Goal: Task Accomplishment & Management: Complete application form

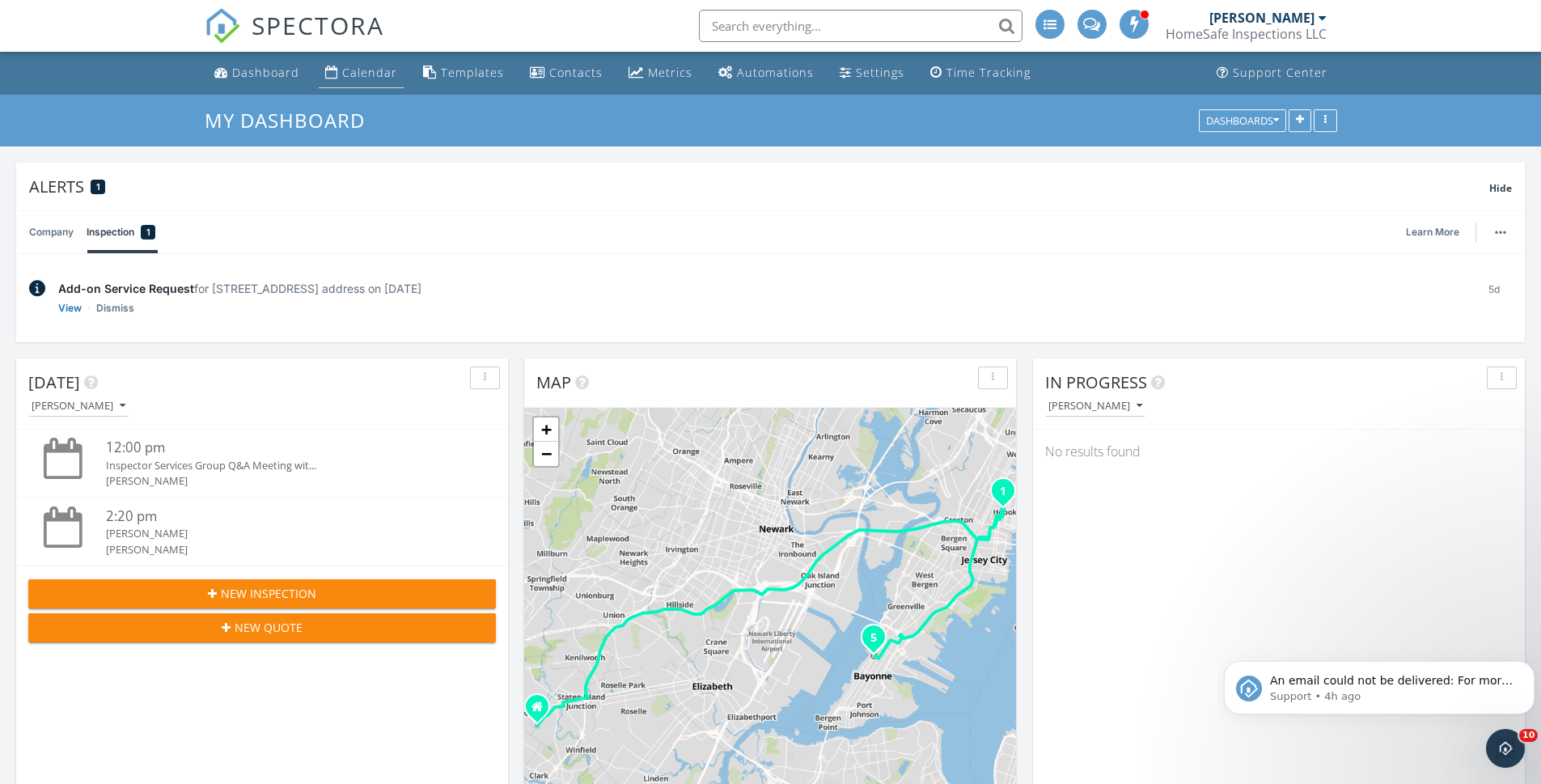
scroll to position [1498, 1567]
click at [355, 72] on div "Calendar" at bounding box center [370, 72] width 55 height 16
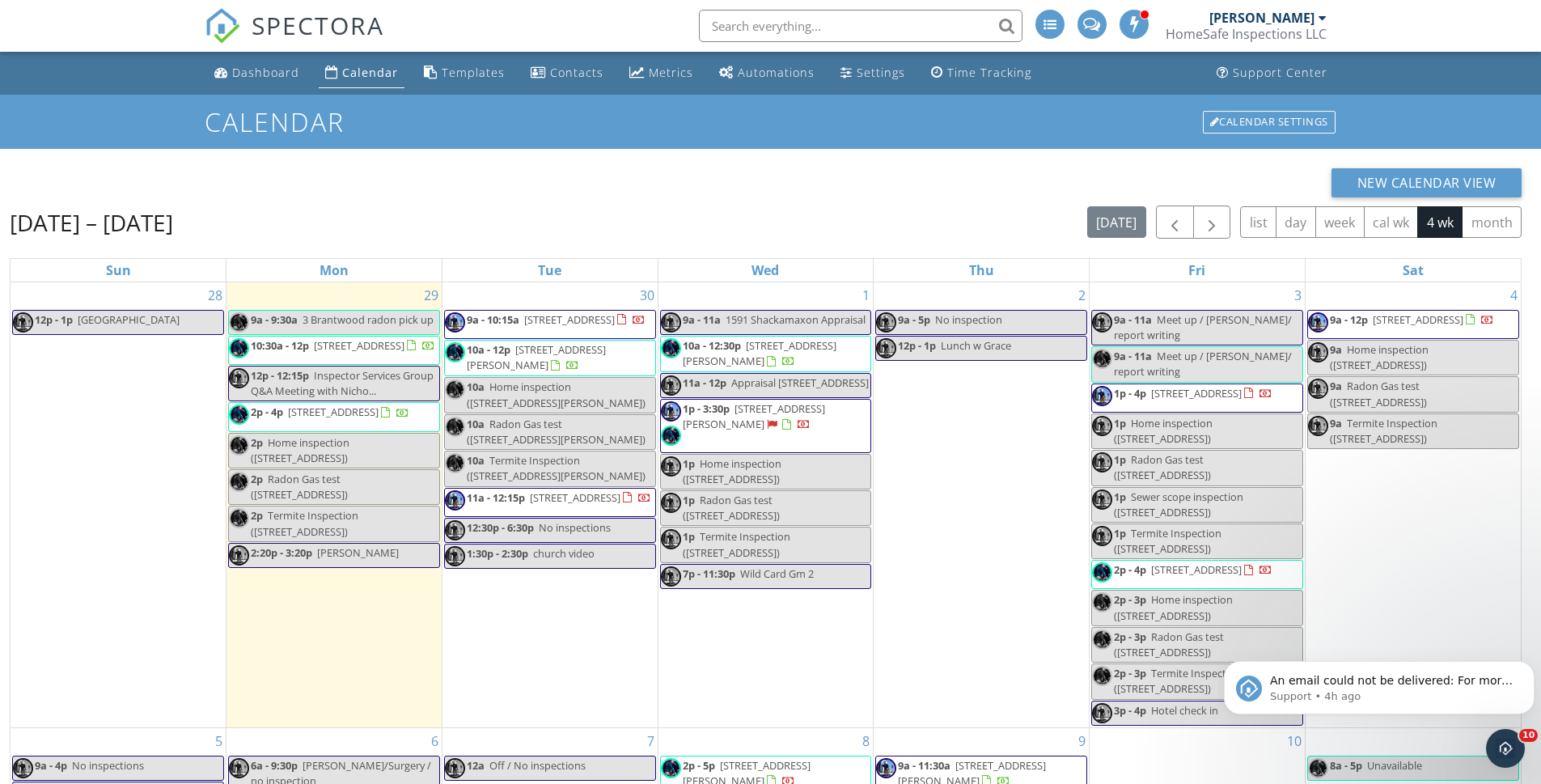
click at [559, 127] on h1 "Calendar" at bounding box center [770, 121] width 1133 height 28
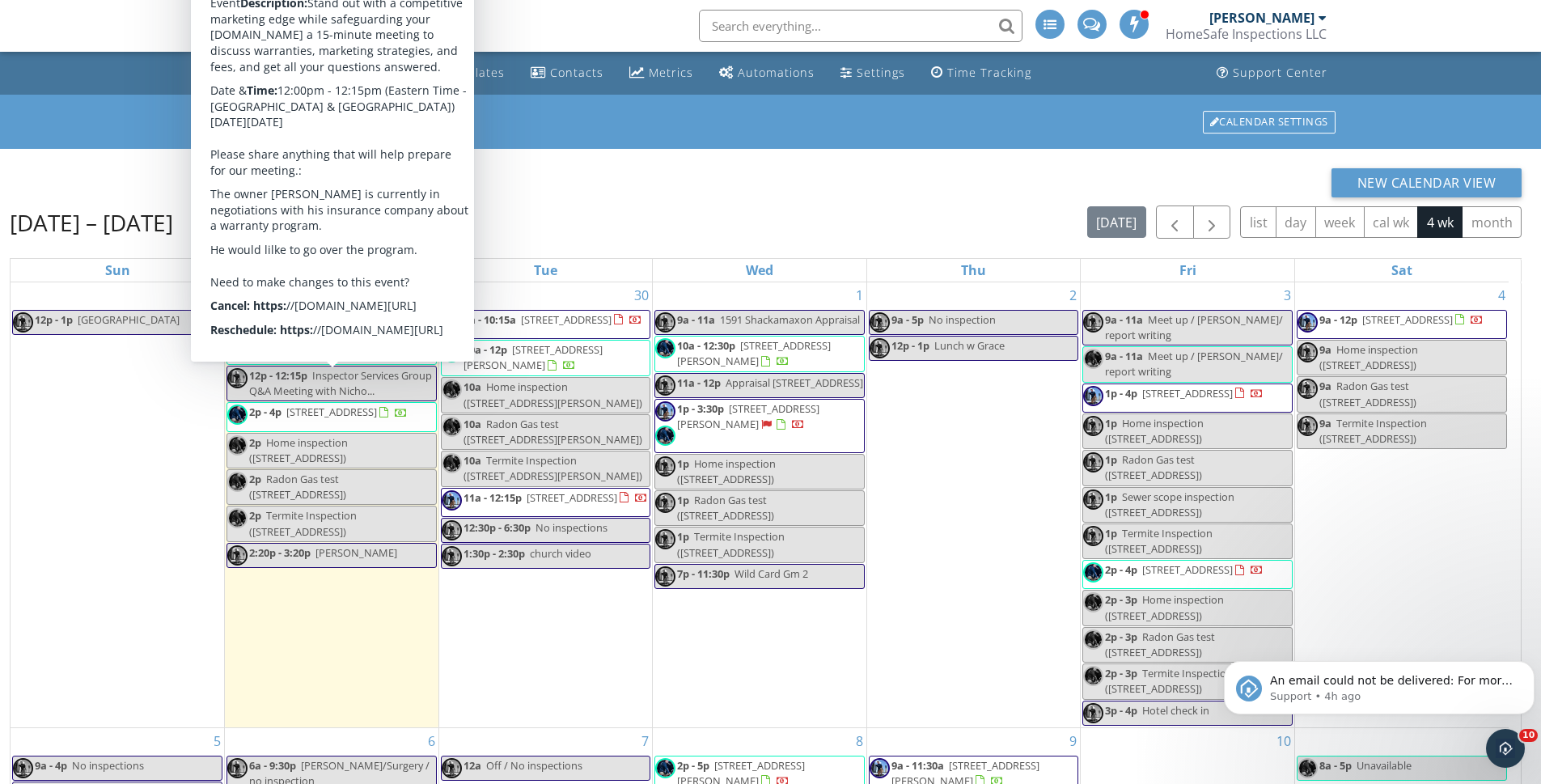
click at [246, 61] on link "Dashboard" at bounding box center [257, 73] width 98 height 30
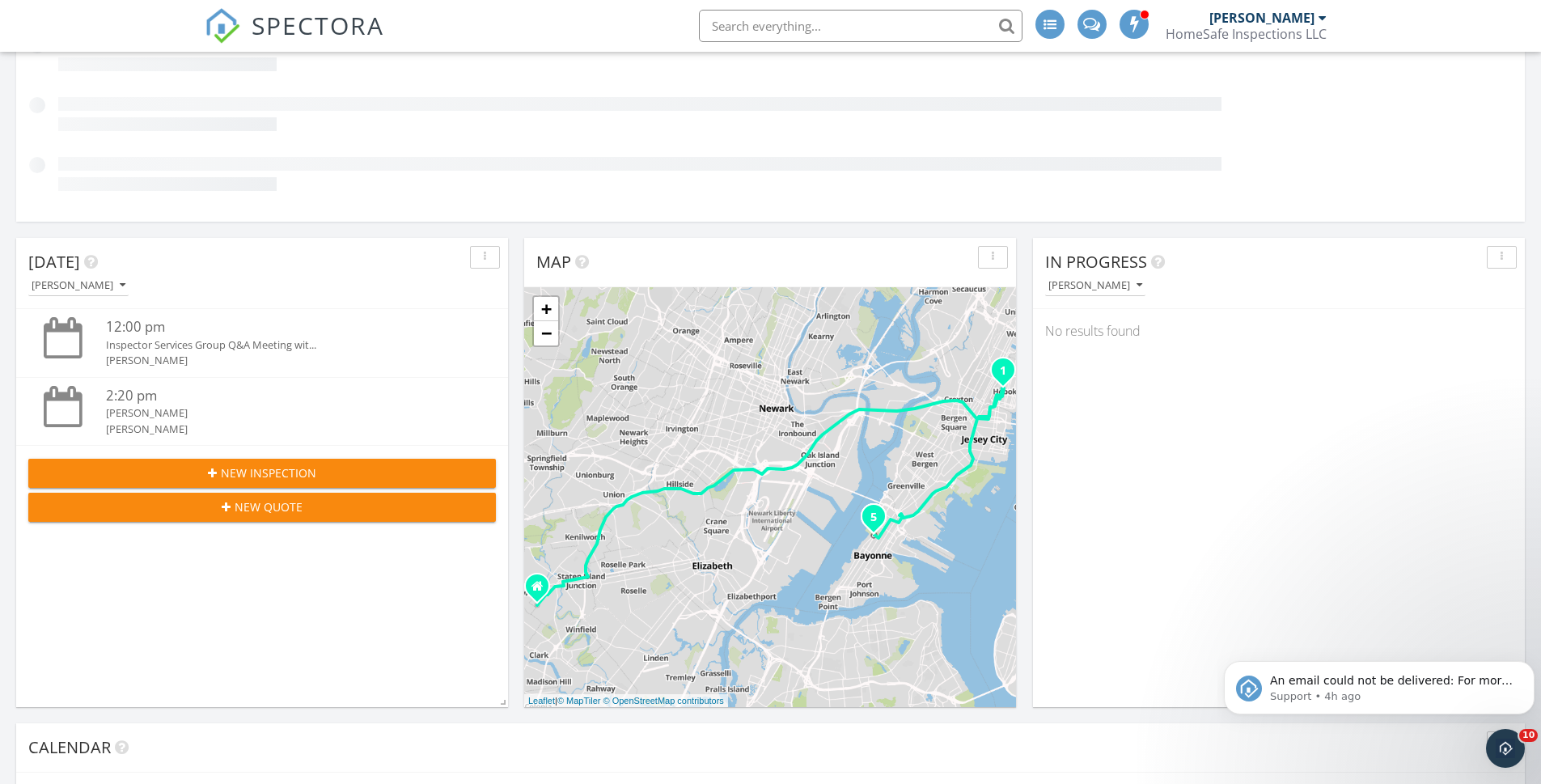
click at [265, 471] on span "New Inspection" at bounding box center [268, 473] width 96 height 17
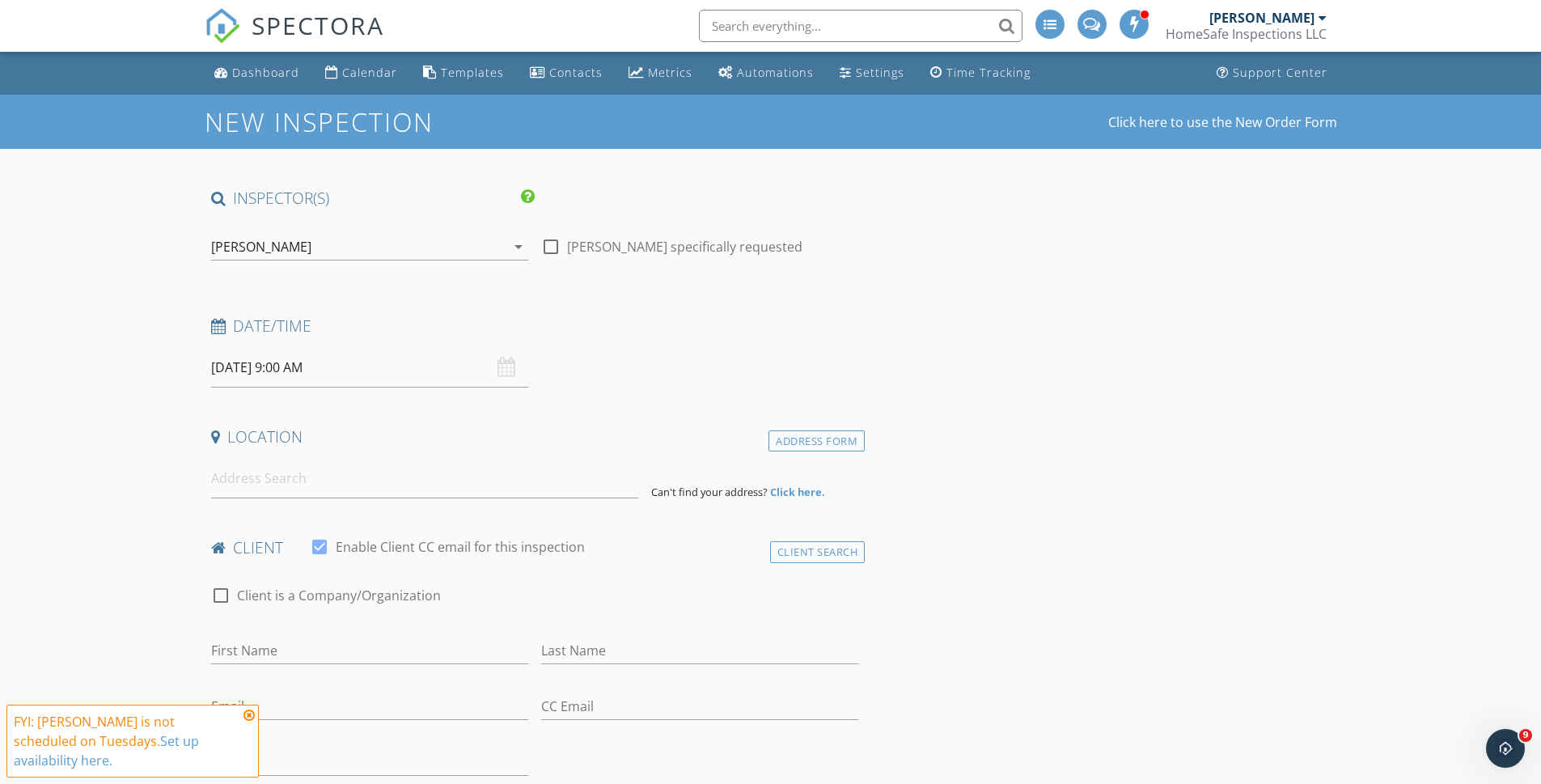
click at [241, 371] on input "[DATE] 9:00 AM" at bounding box center [369, 367] width 317 height 39
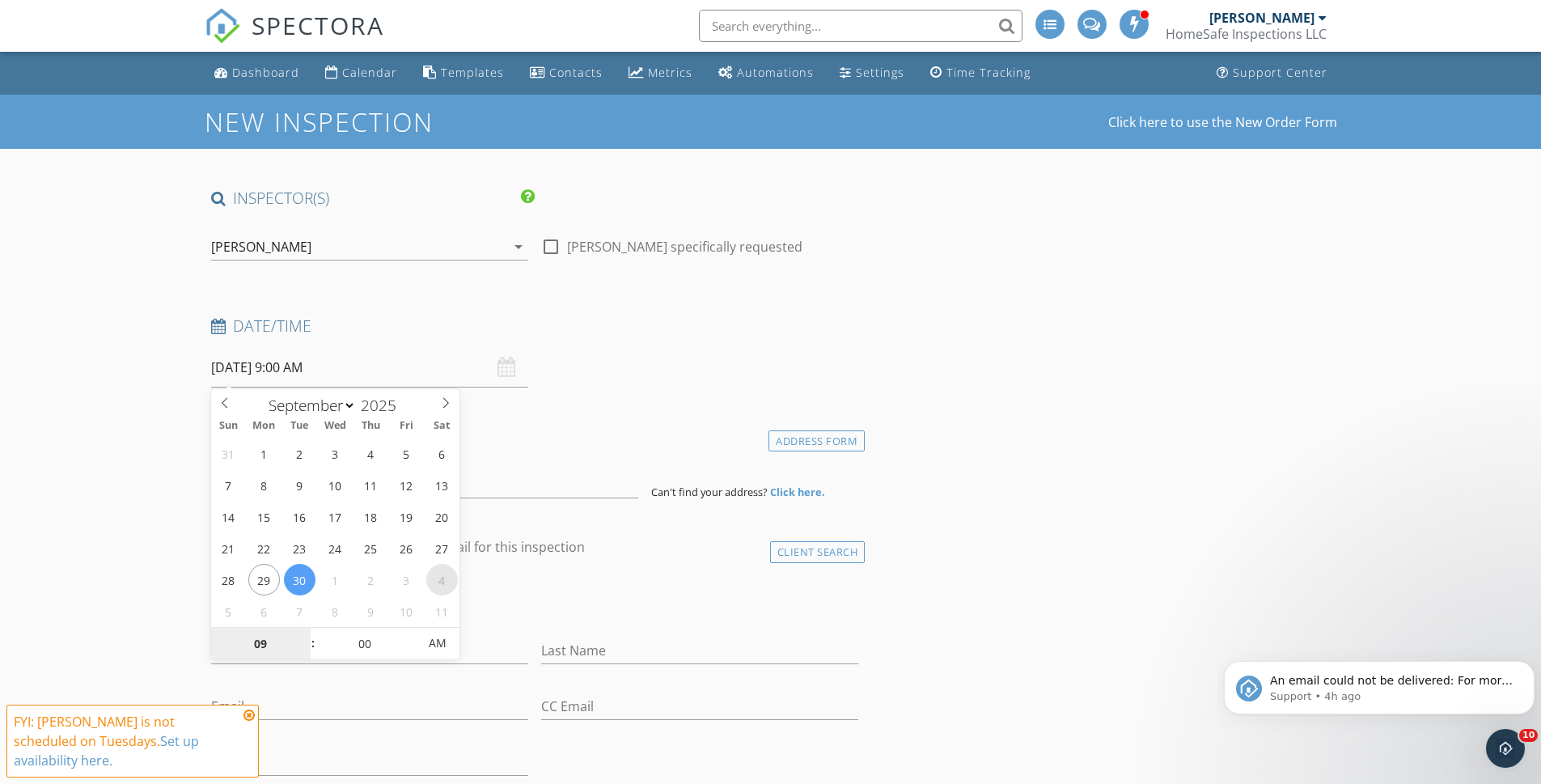
select select "9"
type input "10/04/2025 9:00 AM"
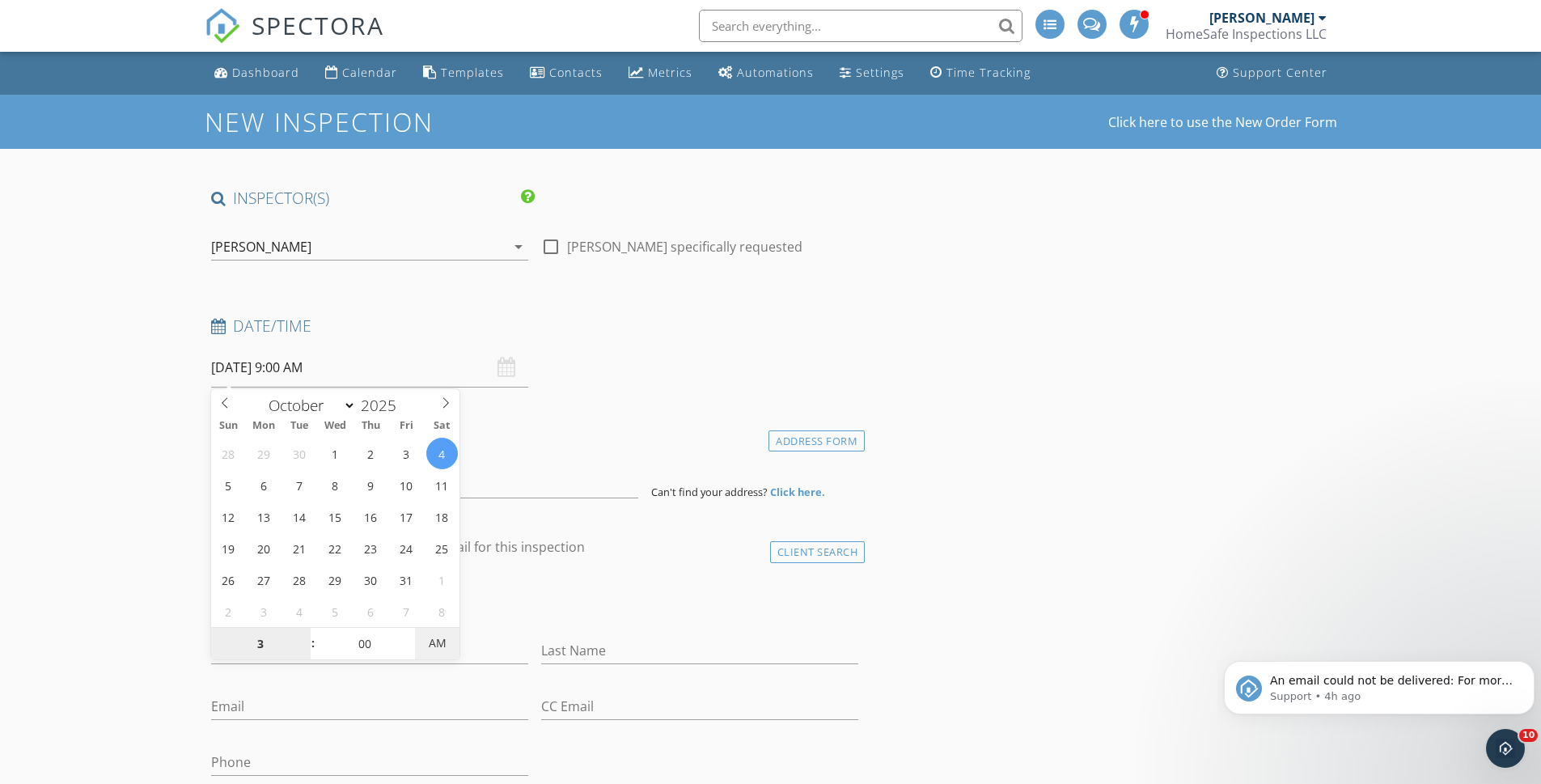
type input "03"
type input "10/04/2025 3:00 PM"
click at [444, 643] on span "AM" at bounding box center [437, 643] width 45 height 32
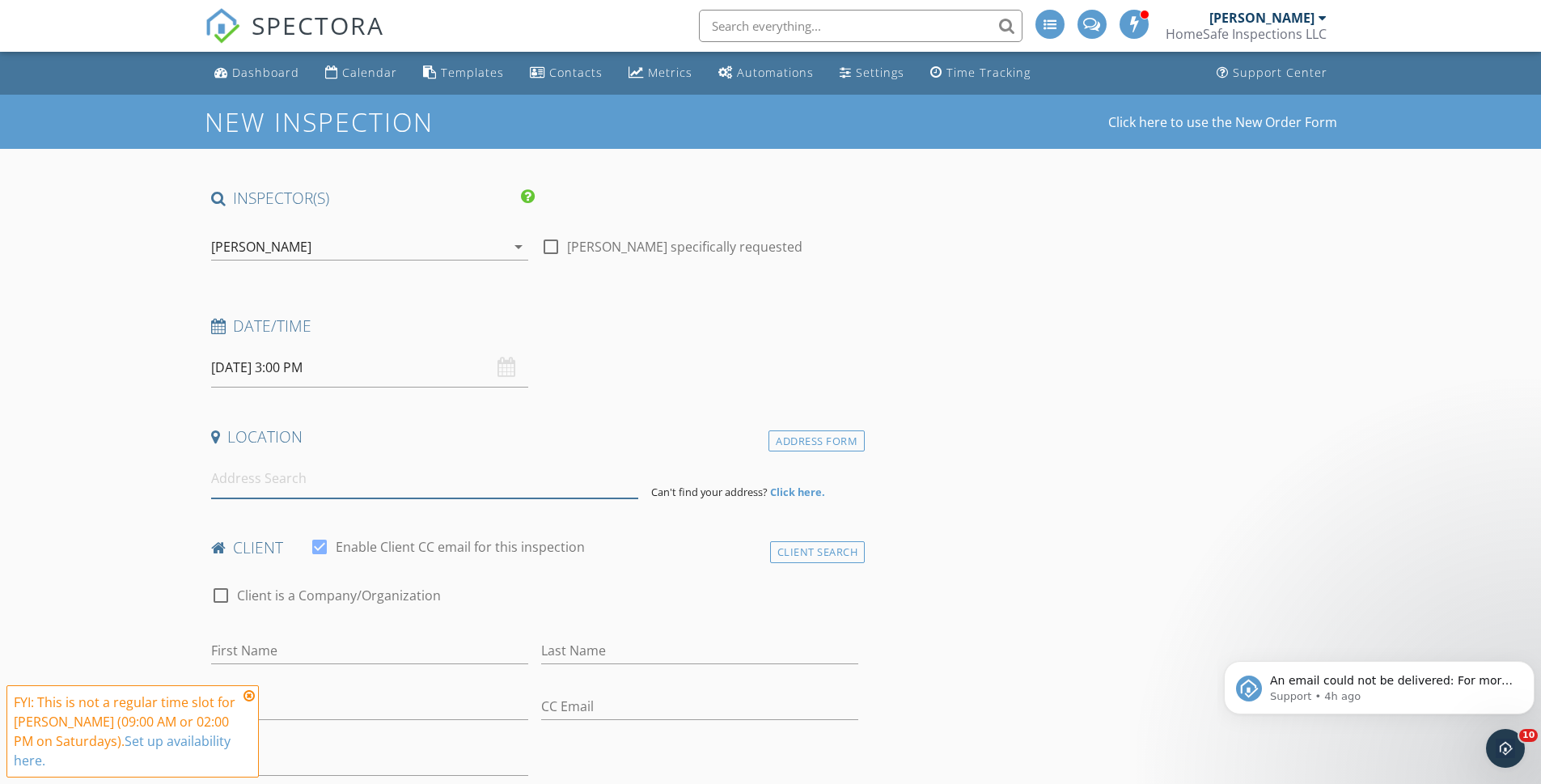
click at [232, 486] on input at bounding box center [425, 478] width 427 height 39
type input "314 Edpas Road, New Brunswick, NJ, USA"
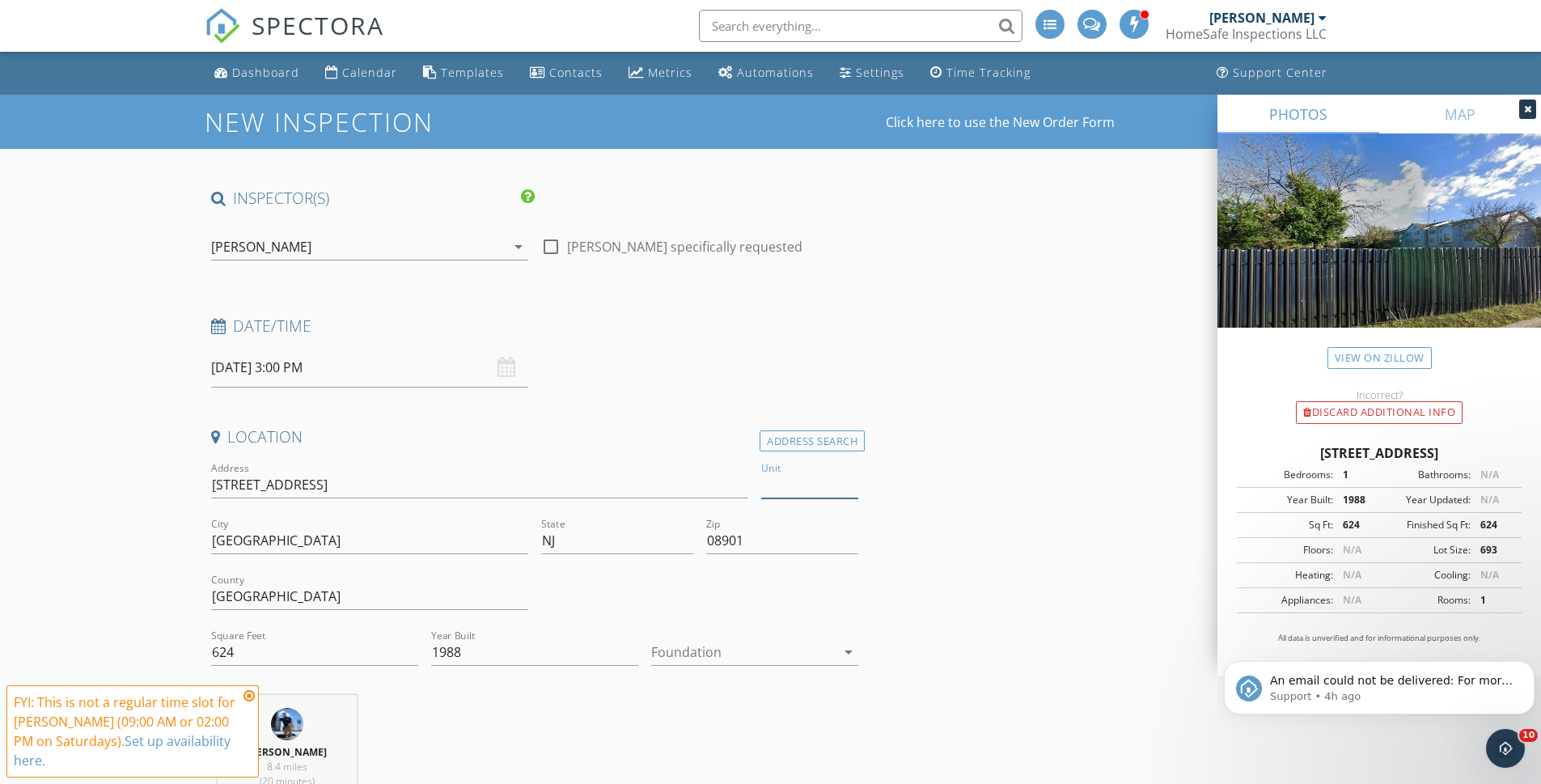
click at [799, 483] on input "Unit" at bounding box center [810, 485] width 97 height 26
type input "314"
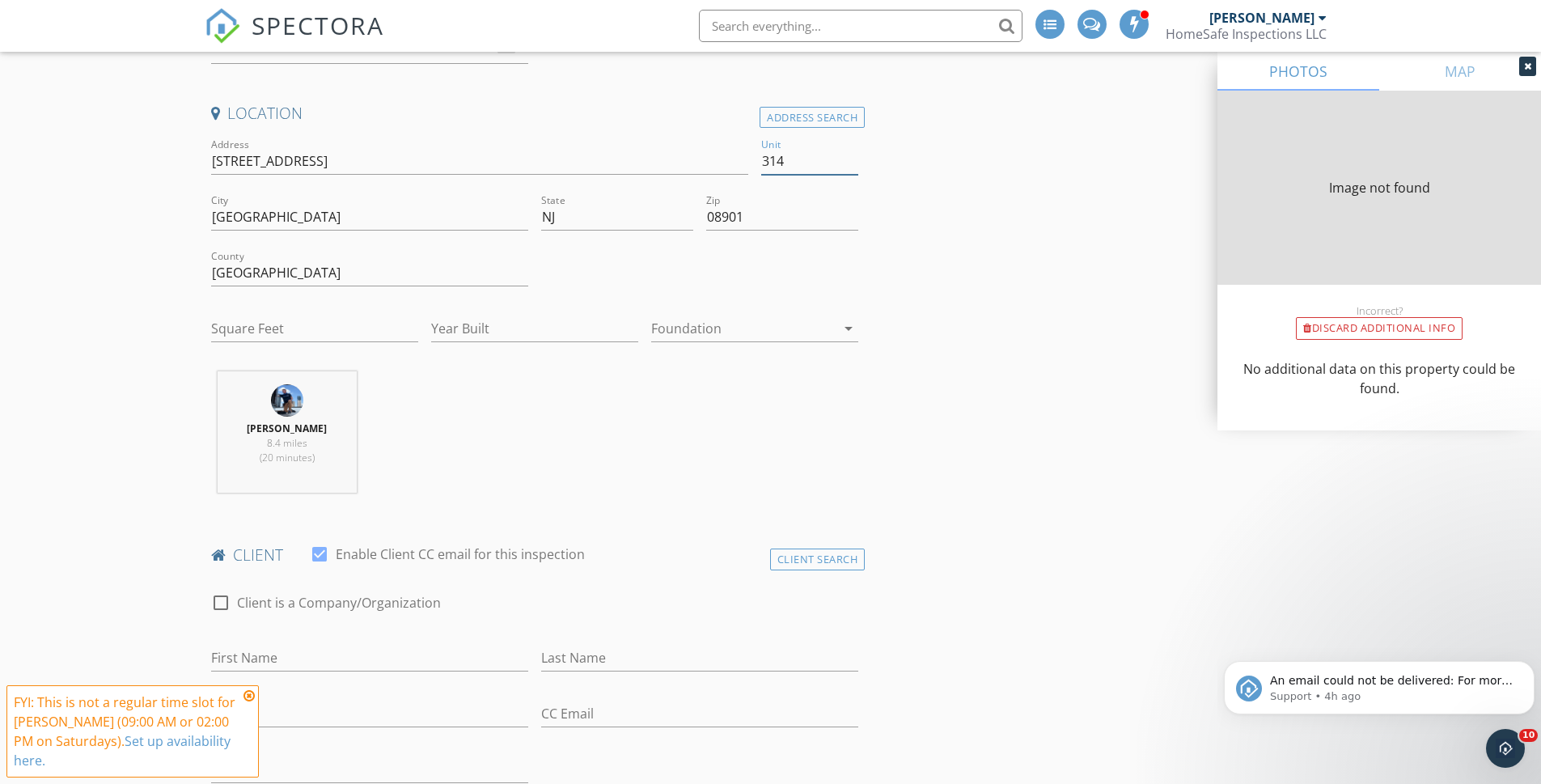
type input "624"
type input "1988"
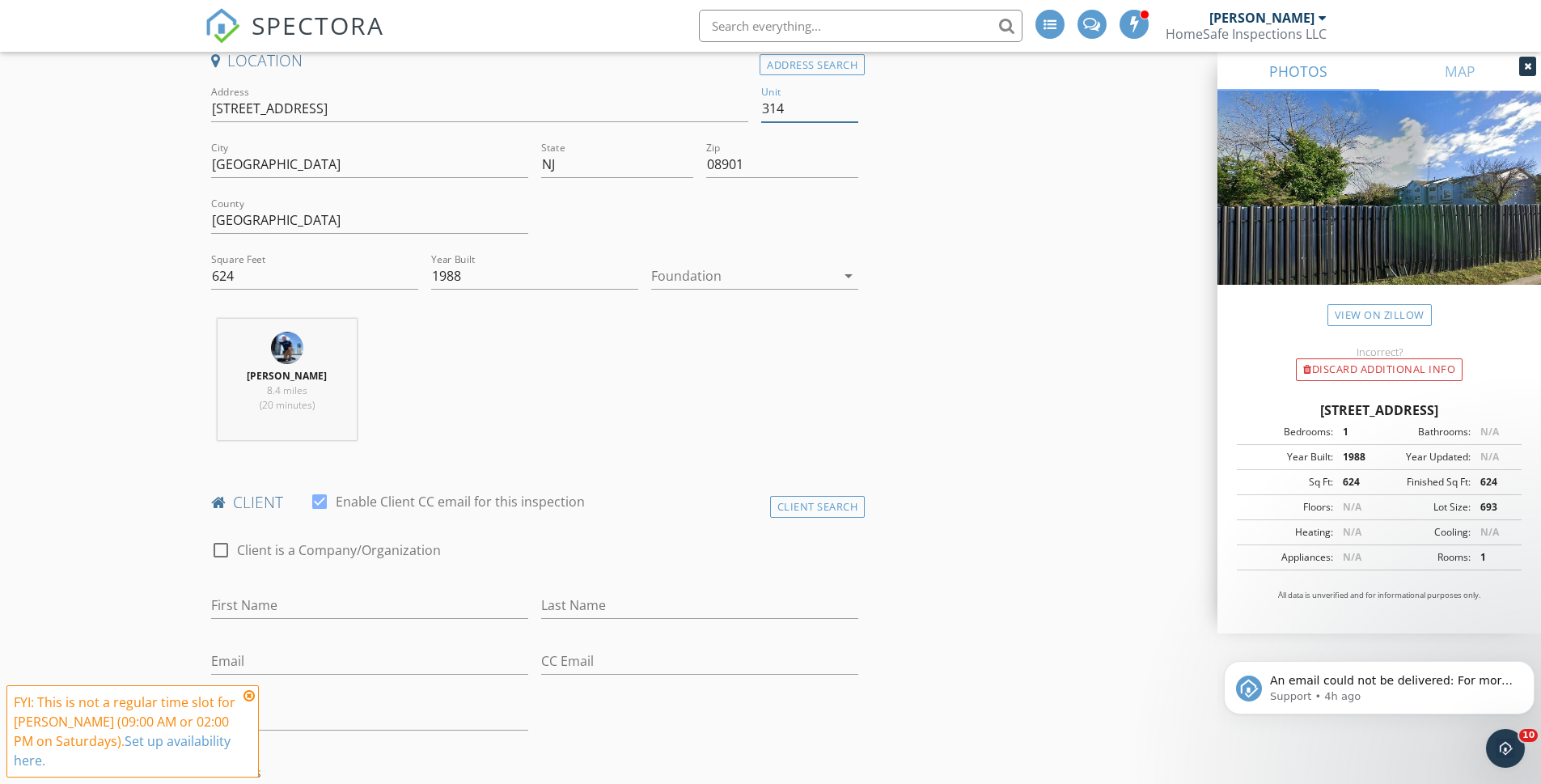
scroll to position [404, 0]
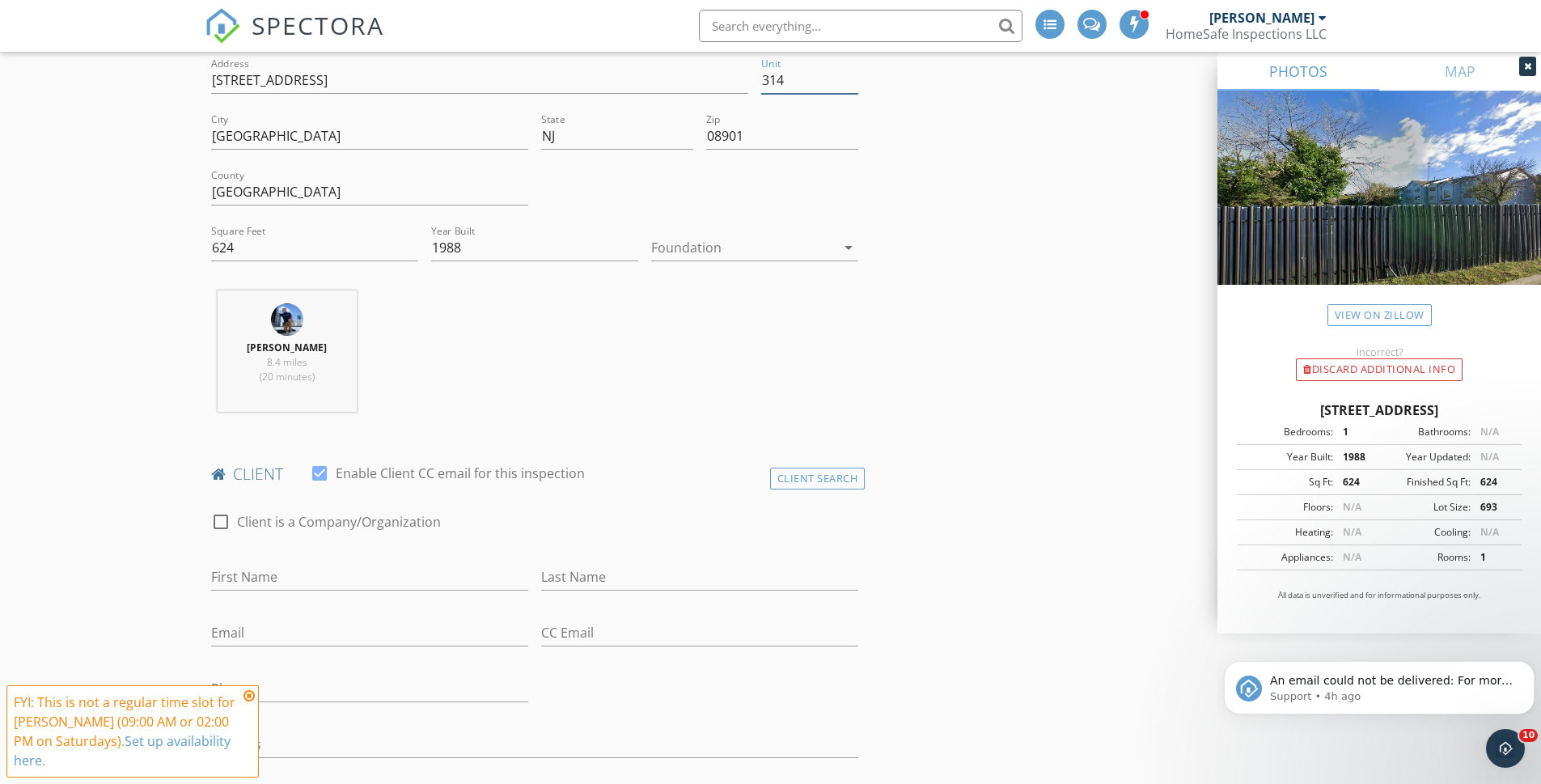
type input "314"
click at [246, 570] on input "First Name" at bounding box center [369, 577] width 317 height 26
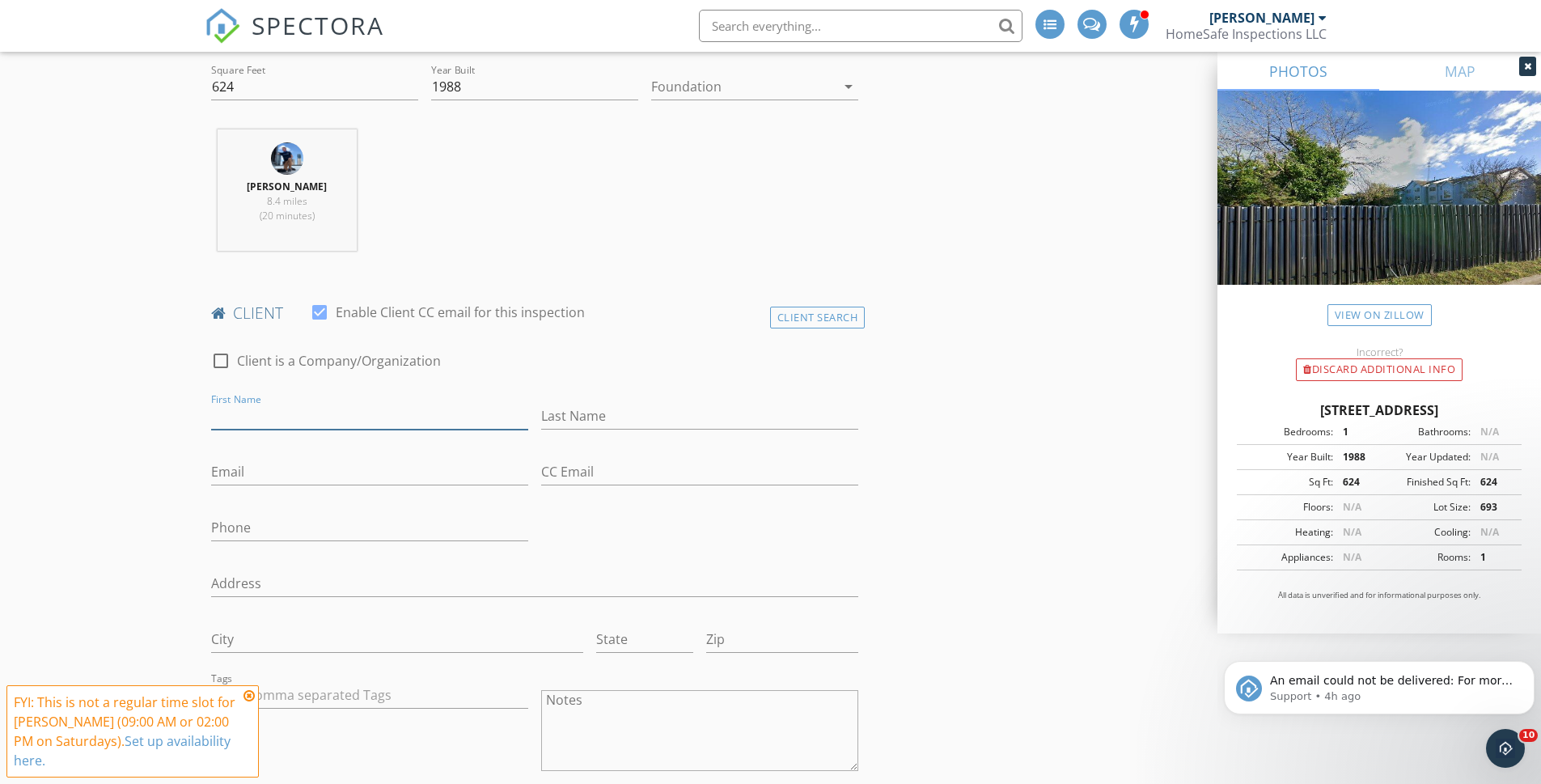
scroll to position [566, 0]
type input "Ve"
type input "Neal"
click at [280, 465] on input "Email" at bounding box center [369, 471] width 317 height 26
click at [220, 538] on input "Phone" at bounding box center [369, 530] width 317 height 26
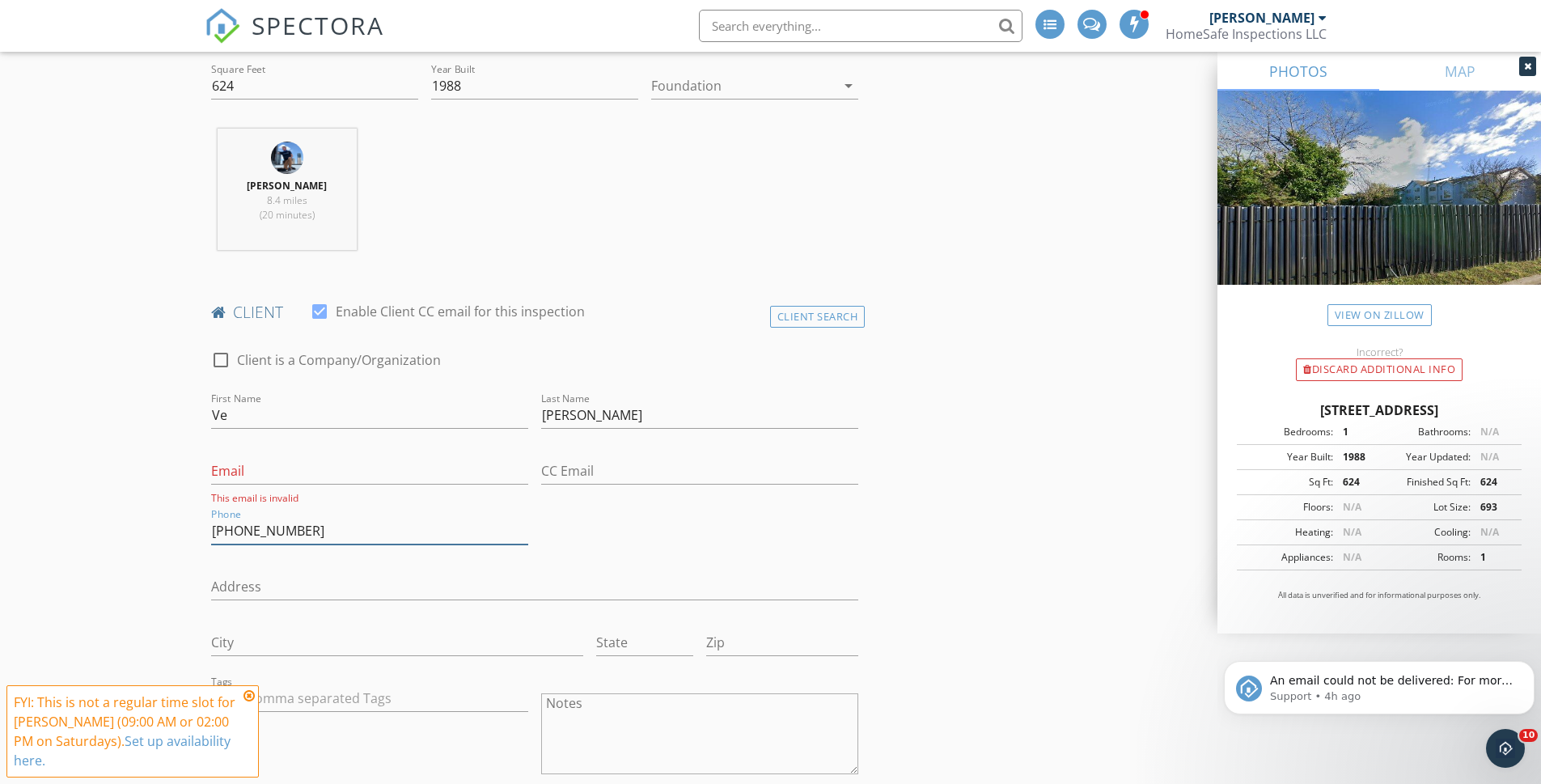
type input "[PHONE_NUMBER]"
click at [232, 469] on input "Email" at bounding box center [369, 471] width 317 height 26
type input "[EMAIL_ADDRESS][PERSON_NAME][DOMAIN_NAME]"
click at [238, 586] on input "Address" at bounding box center [535, 582] width 648 height 26
type input "811 Carpenter Rd"
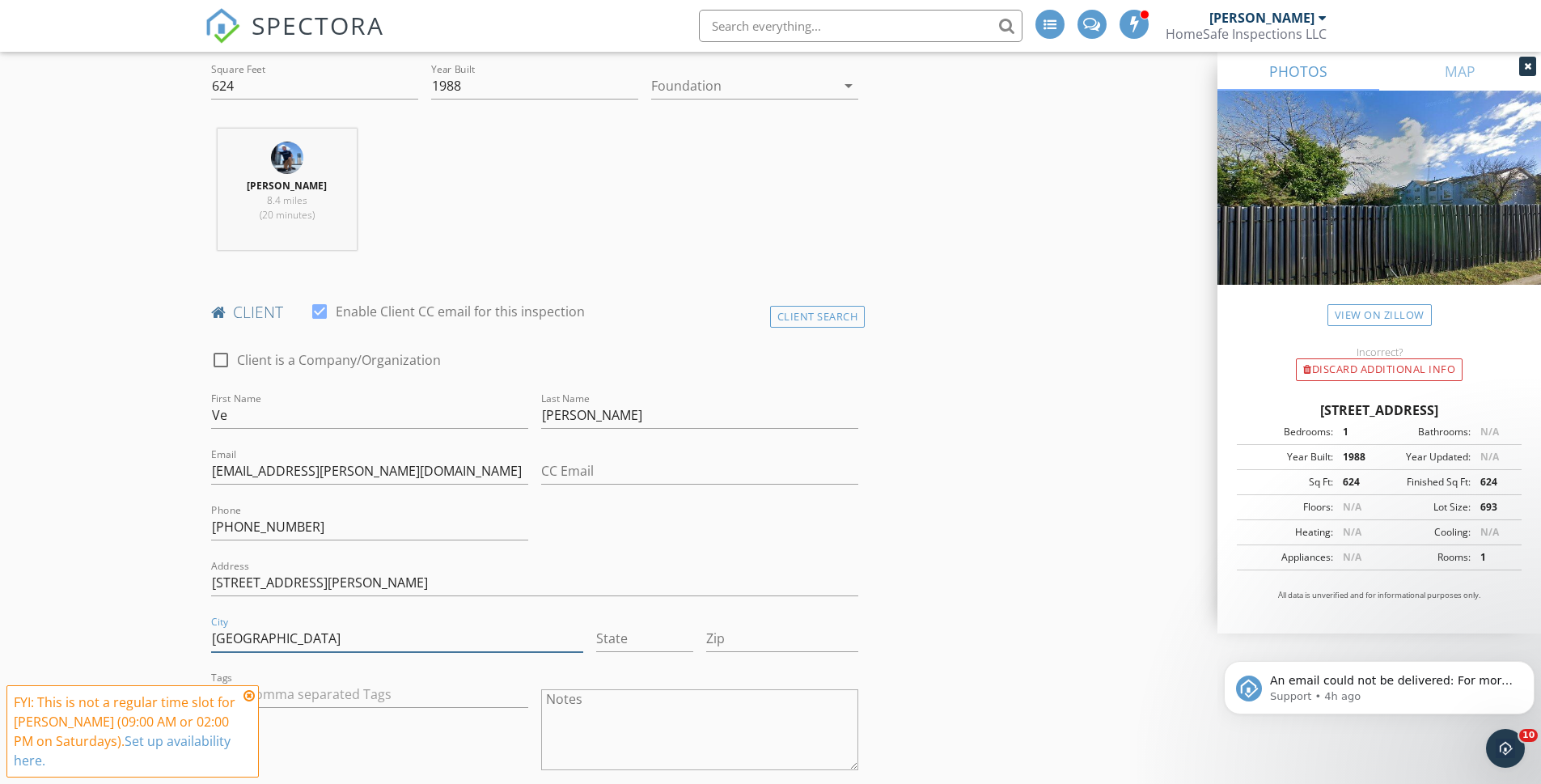
type input "North Brunswick"
type input "NJ"
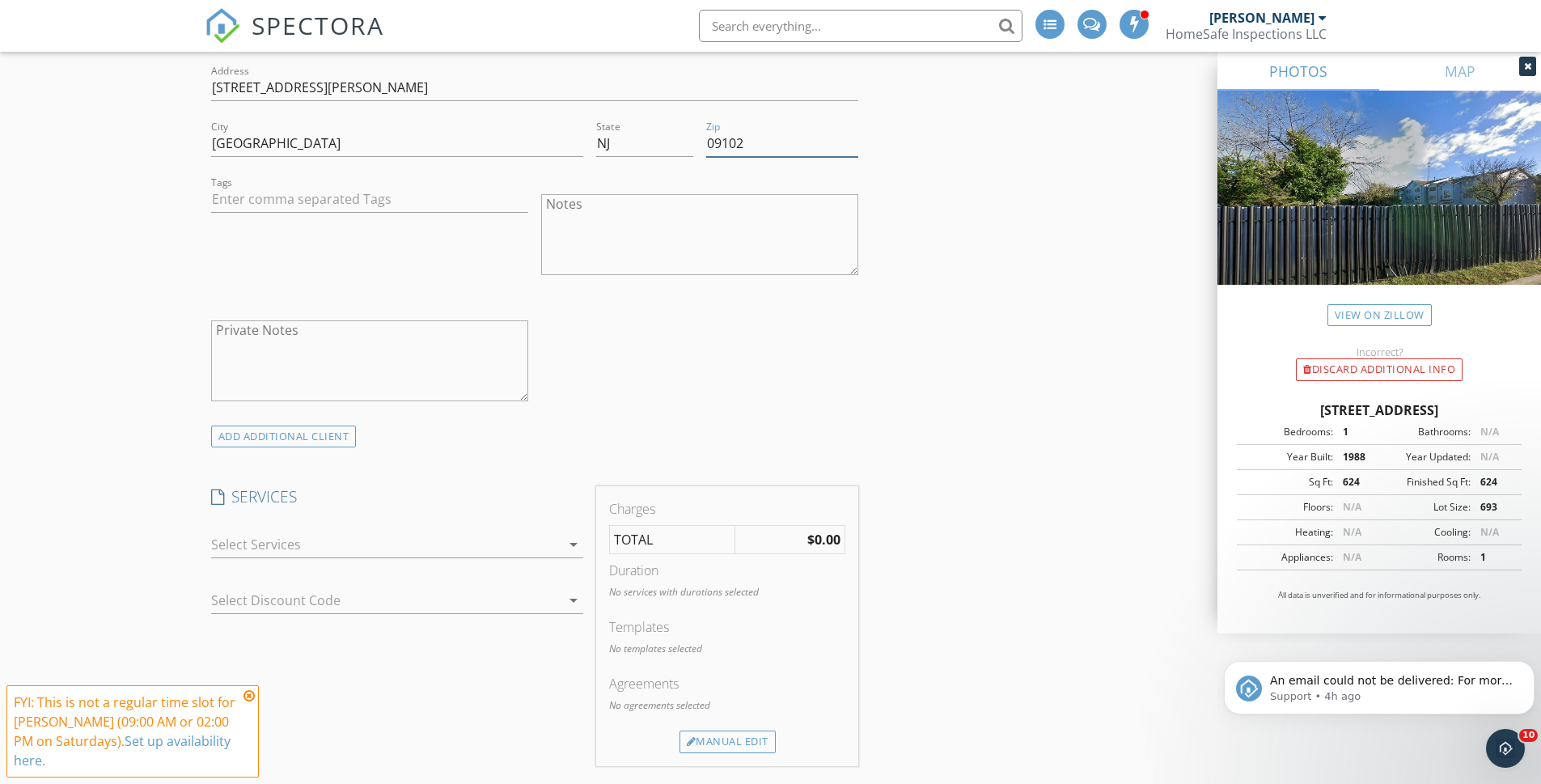
scroll to position [1213, 0]
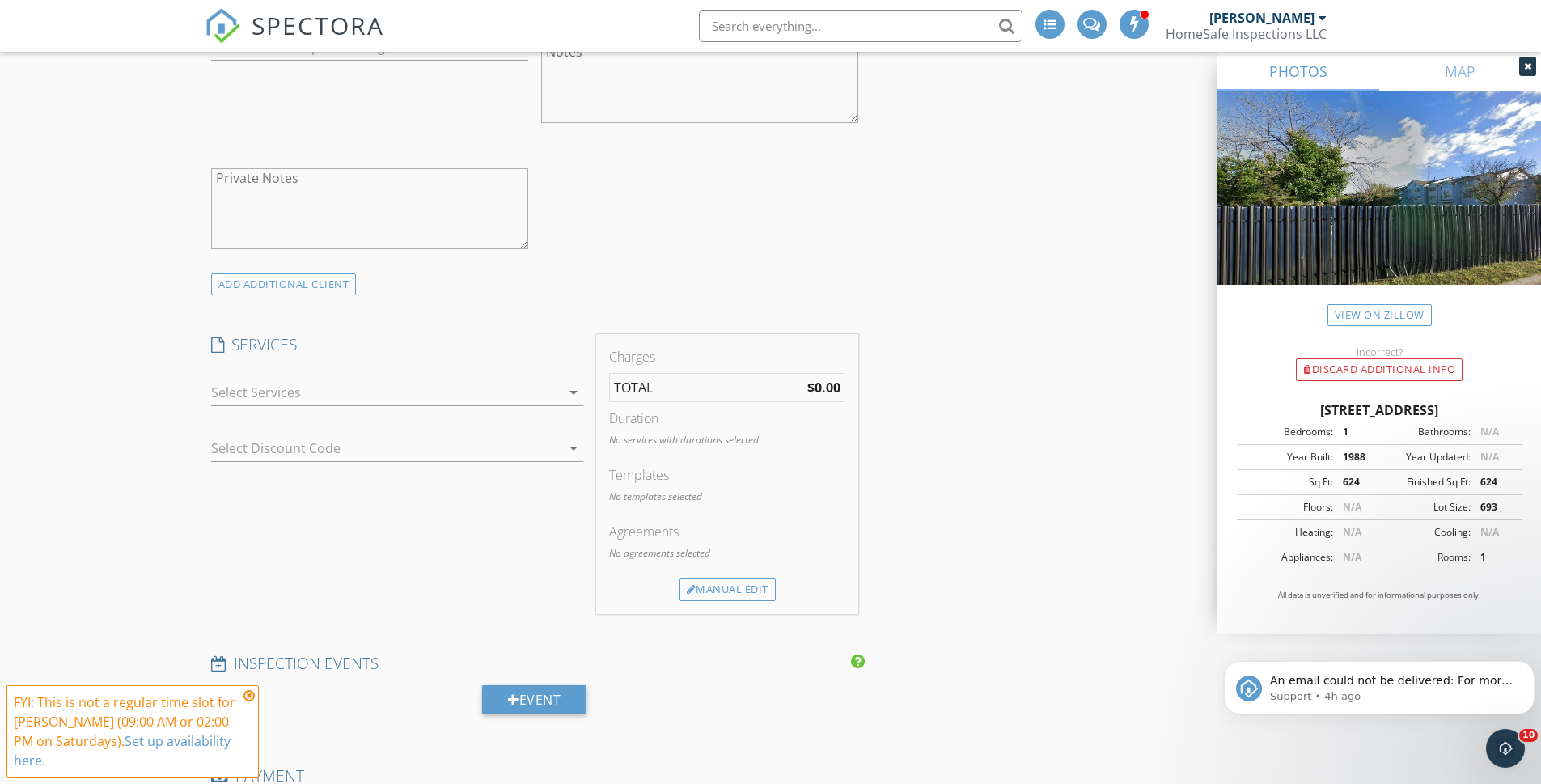
type input "09102"
click at [252, 393] on div at bounding box center [385, 392] width 350 height 26
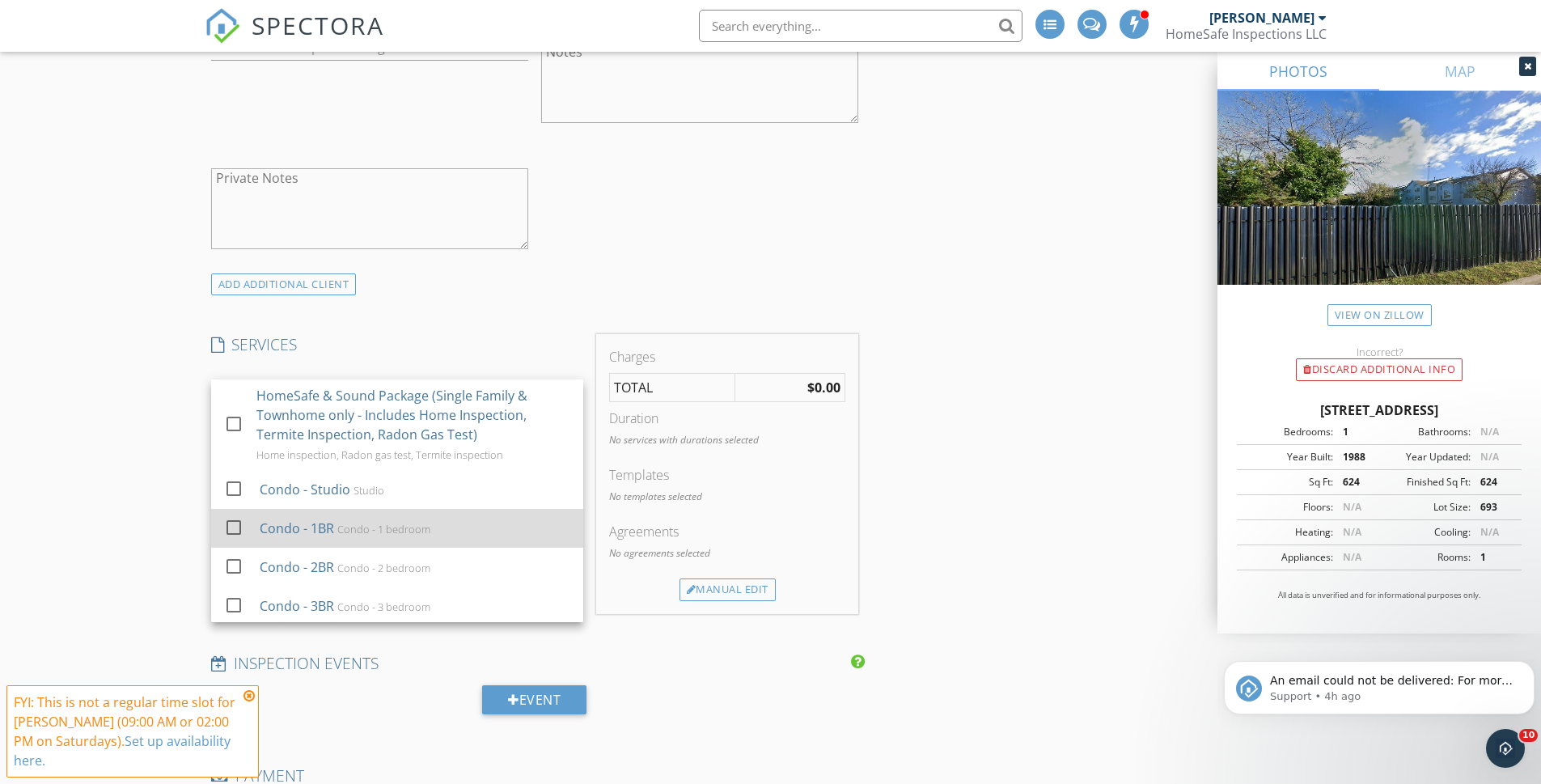
click at [229, 527] on div at bounding box center [234, 528] width 27 height 27
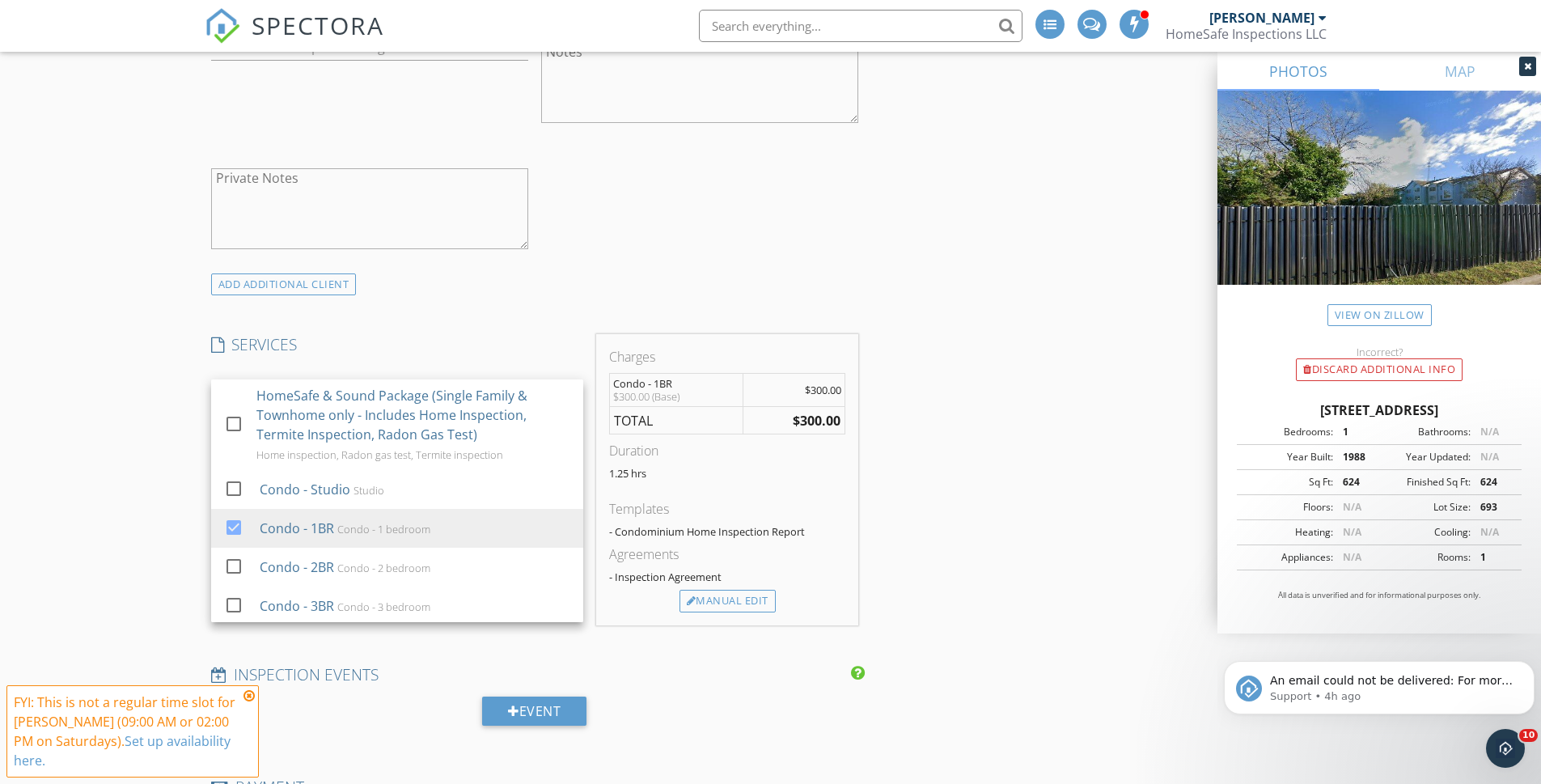
click at [197, 489] on div "New Inspection Click here to use the New Order Form INSPECTOR(S) check_box Terr…" at bounding box center [770, 537] width 1541 height 3312
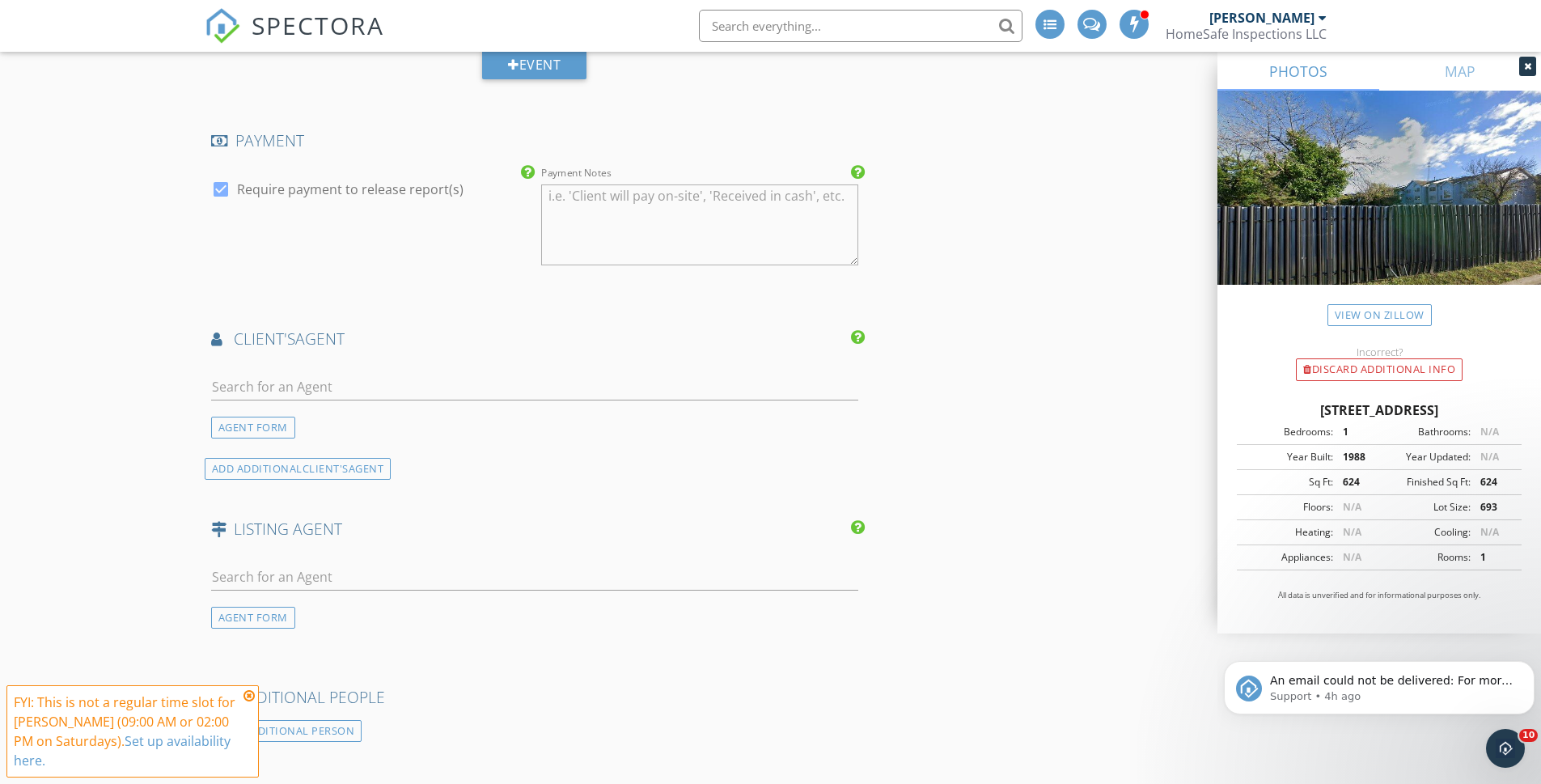
scroll to position [1861, 0]
click at [246, 382] on input "text" at bounding box center [535, 386] width 648 height 26
type input "ranbi"
click at [309, 412] on div "Ranbir Singh" at bounding box center [308, 414] width 100 height 19
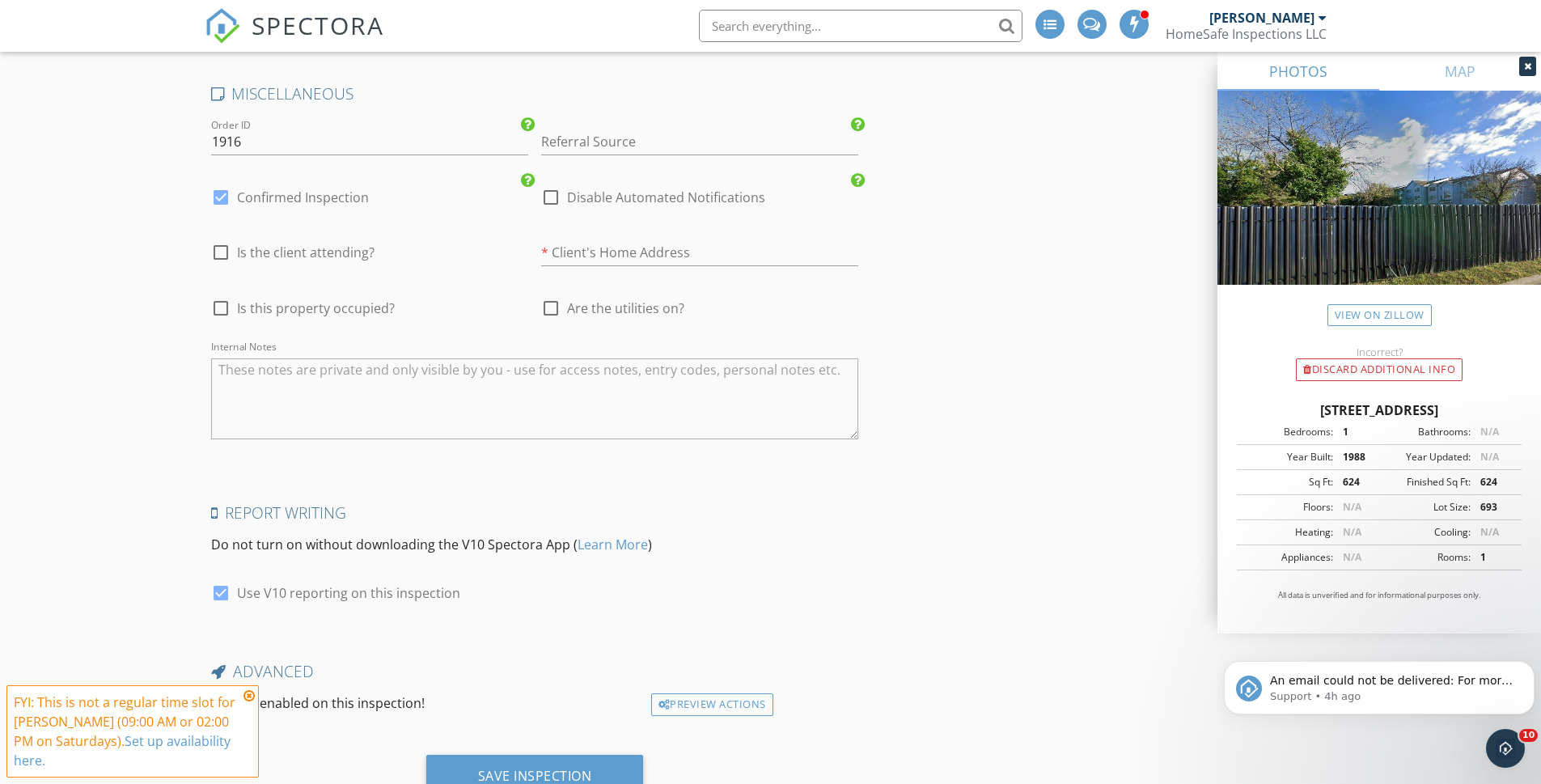
scroll to position [3042, 0]
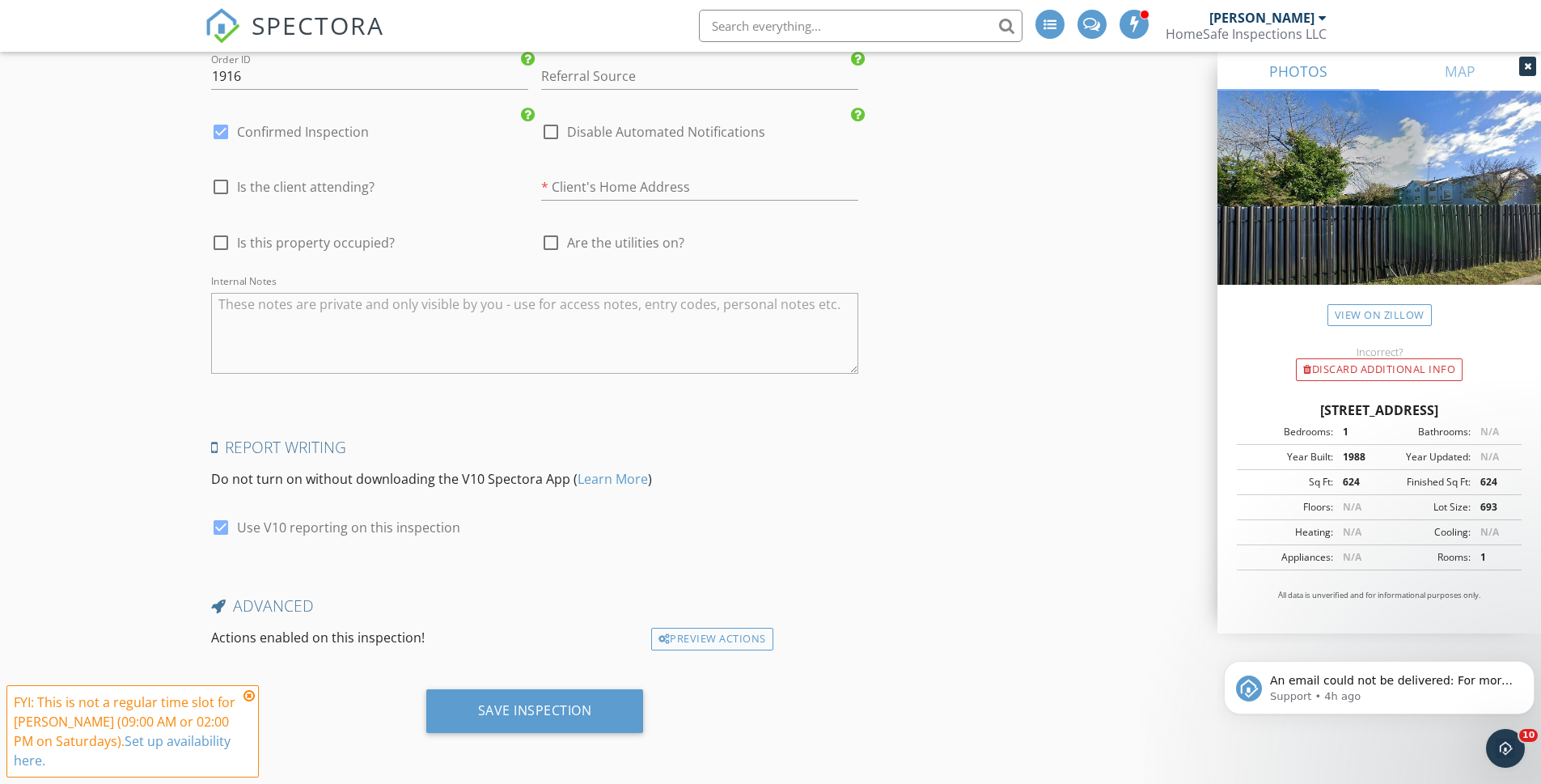
click at [249, 698] on icon at bounding box center [249, 695] width 11 height 13
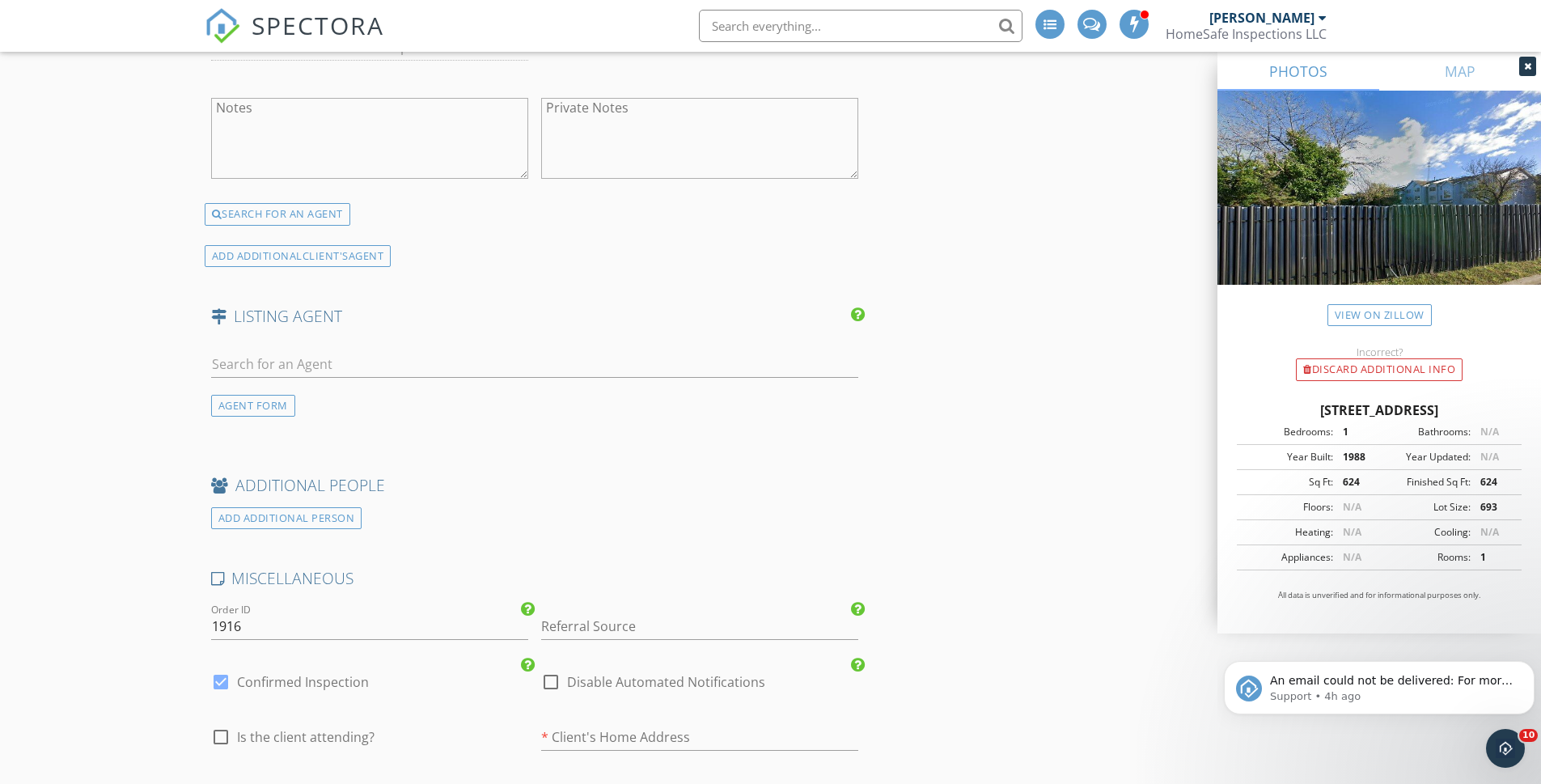
scroll to position [2475, 0]
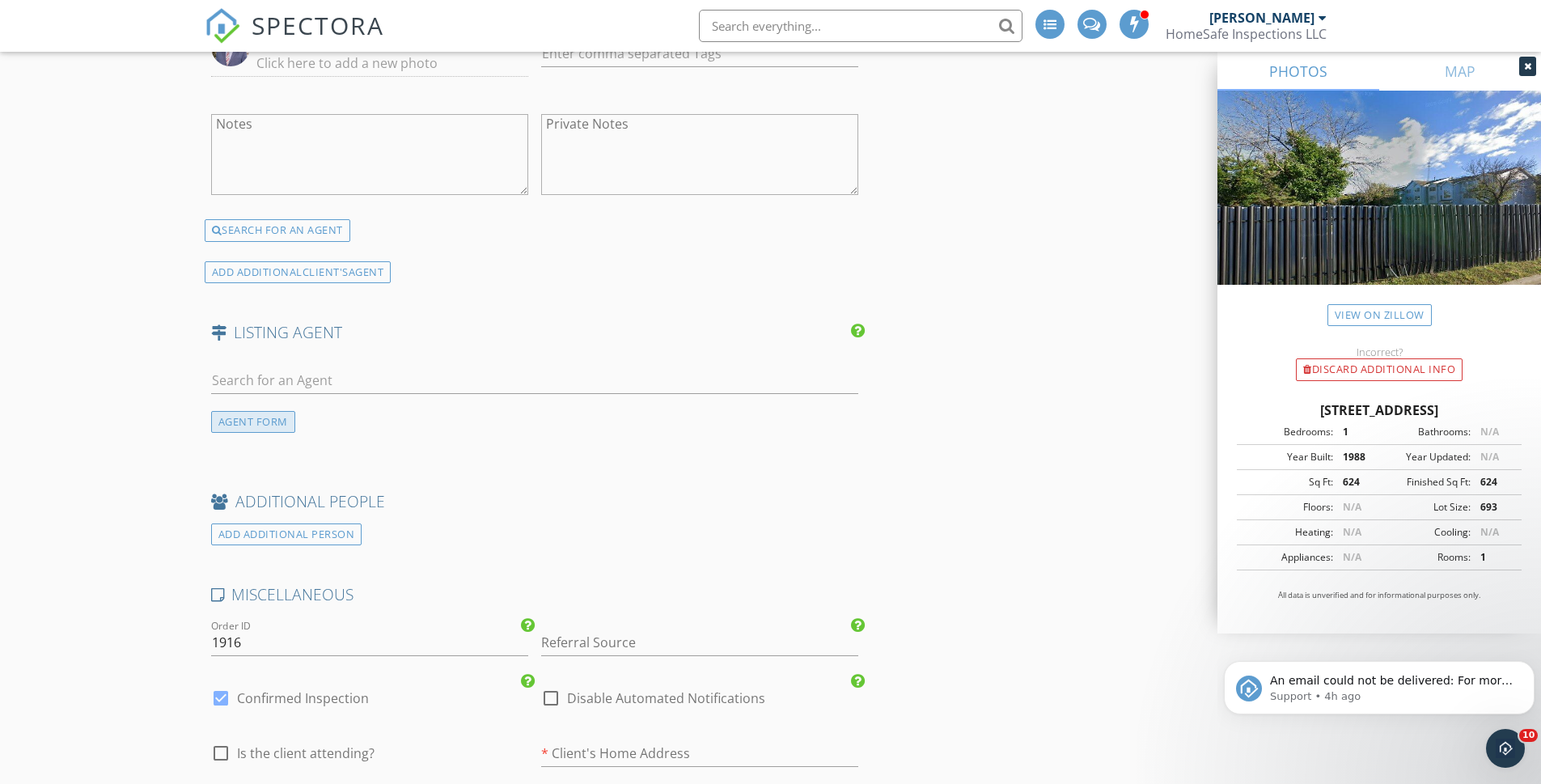
click at [273, 418] on div "AGENT FORM" at bounding box center [253, 422] width 84 height 22
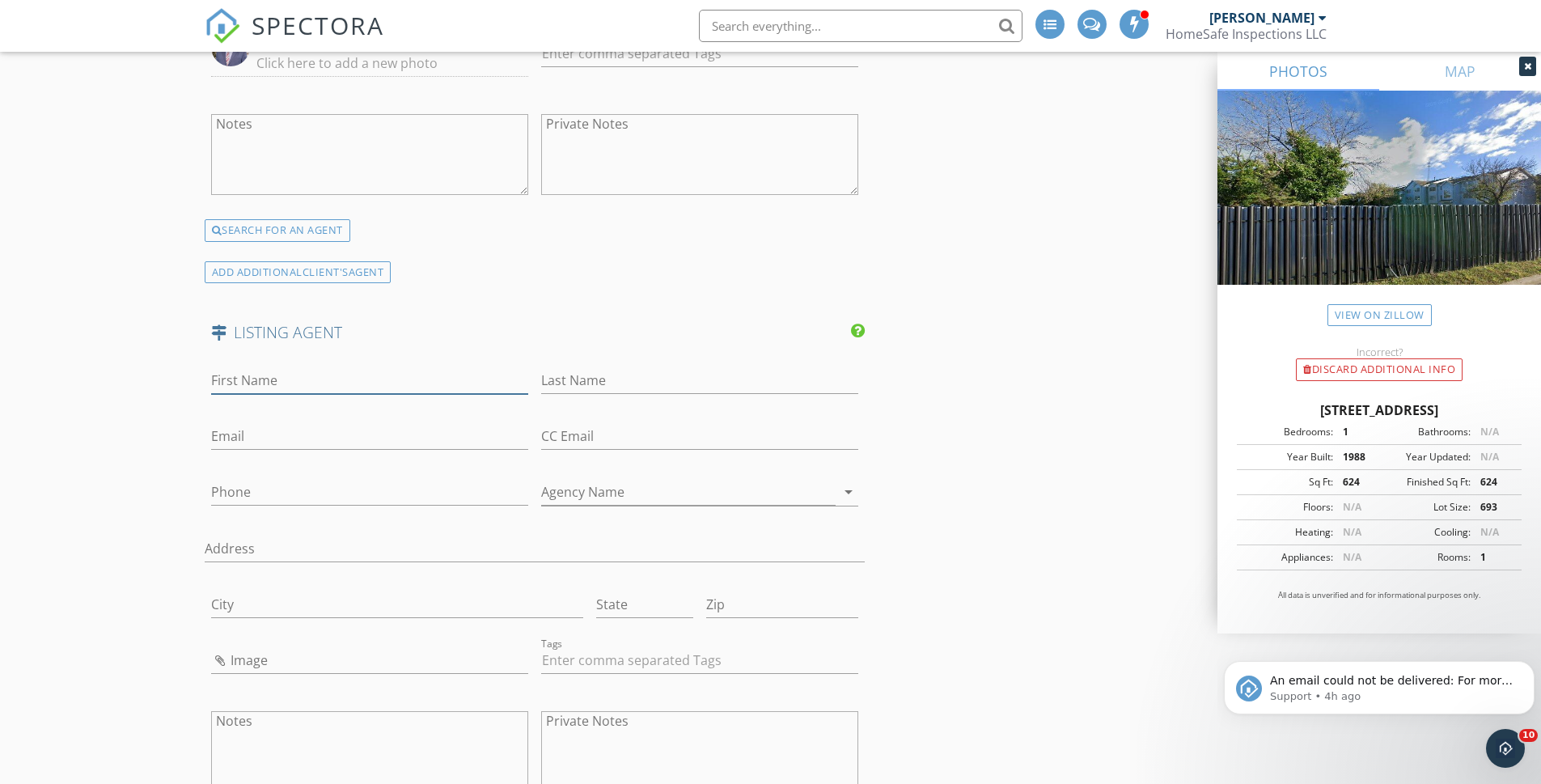
click at [257, 373] on input "First Name" at bounding box center [369, 380] width 317 height 26
paste input "ESTERINE R. WIMBERLY"
drag, startPoint x: 267, startPoint y: 377, endPoint x: 330, endPoint y: 377, distance: 63.0
click at [330, 377] on input "ESTERINE R. WIMBERLY" at bounding box center [369, 380] width 317 height 26
click at [337, 377] on input "ESTERINE R. WIMBERLY" at bounding box center [369, 380] width 317 height 26
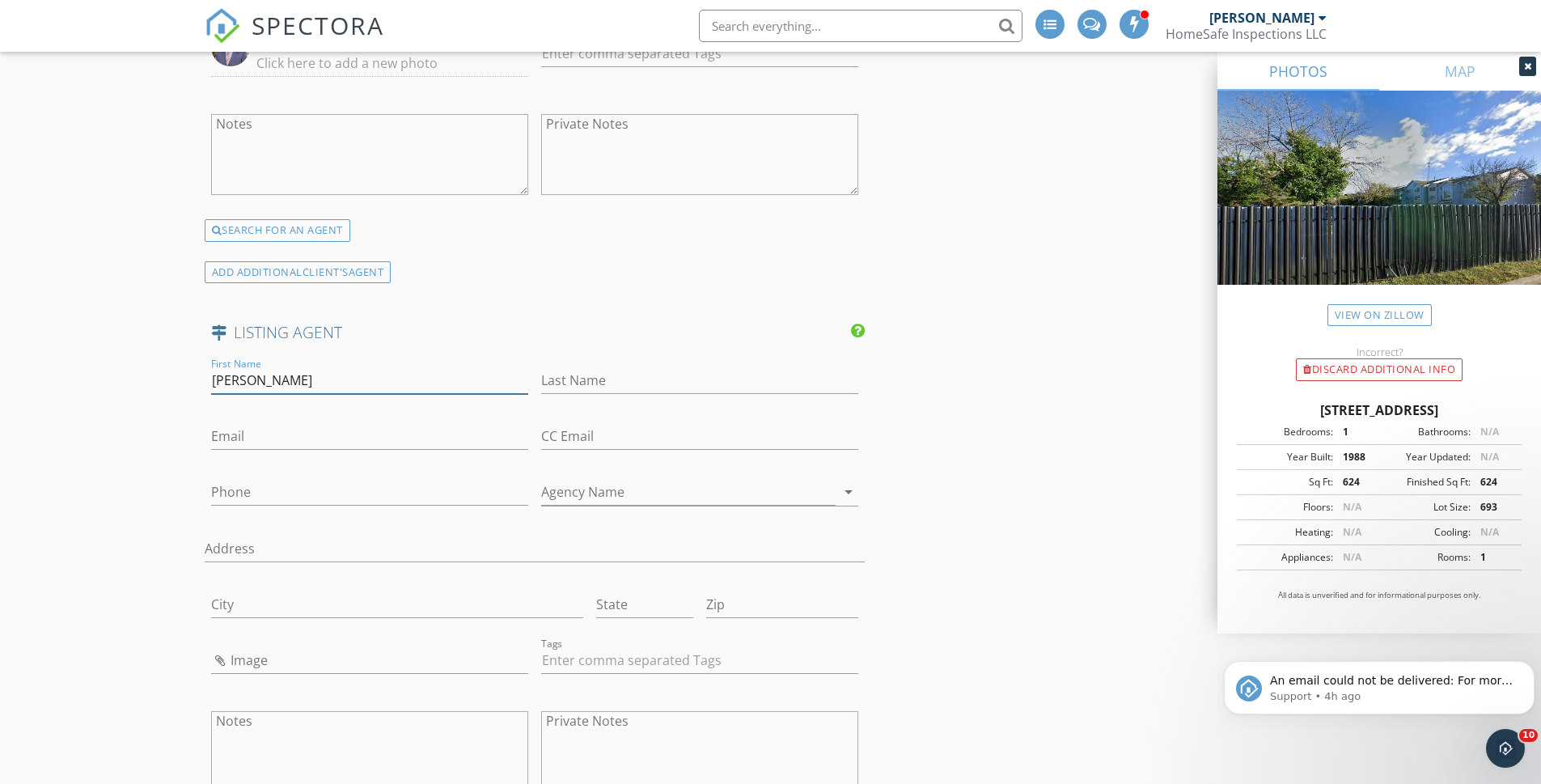
click at [337, 377] on input "ESTERINE R. WIMBERLY" at bounding box center [369, 380] width 317 height 26
type input "ESTERINE R."
paste input "WIMBERLY"
type input "WIMBERLY"
click at [302, 382] on input "ESTERINE R." at bounding box center [369, 380] width 317 height 26
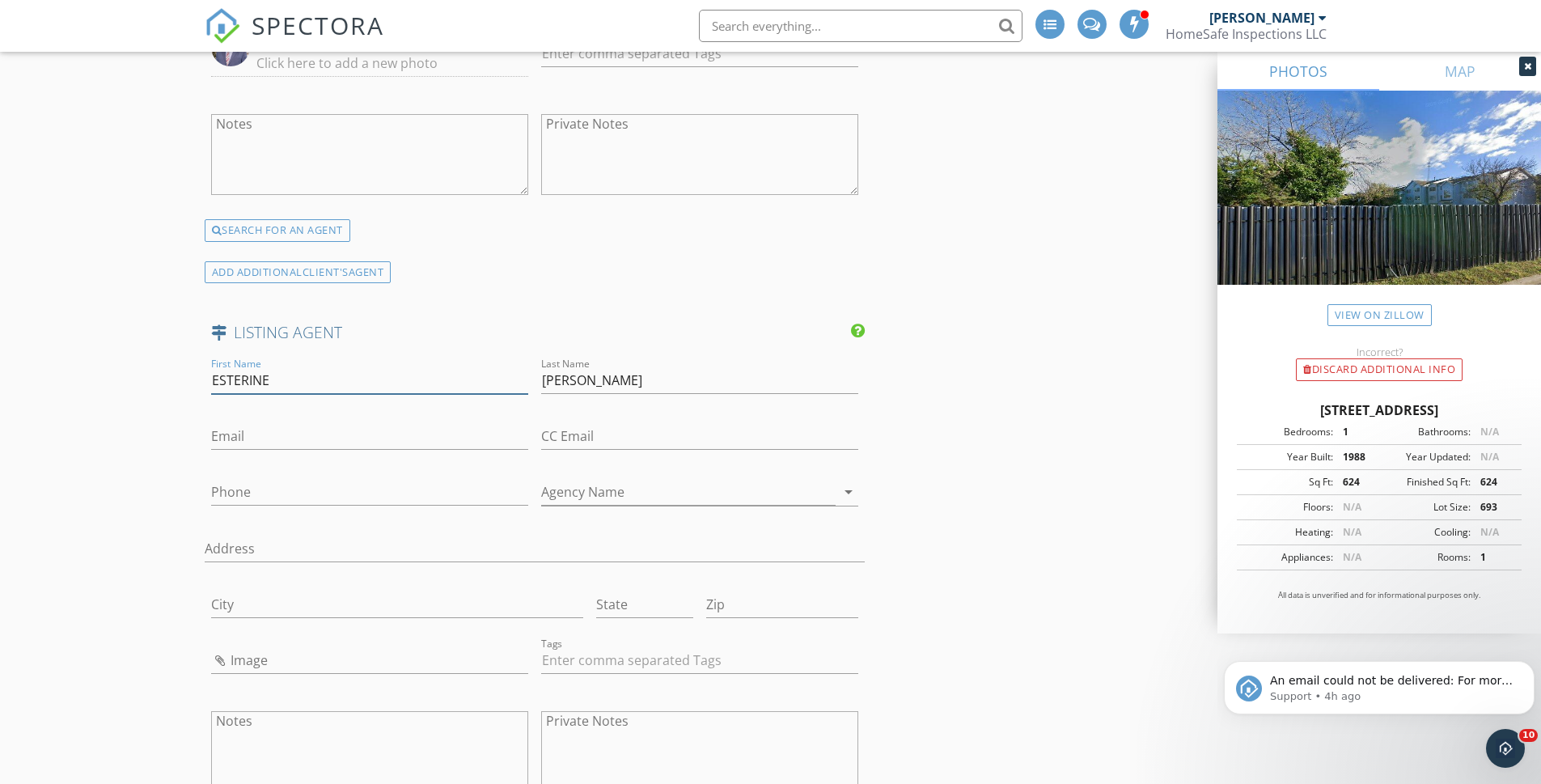
type input "ESTERINE"
click at [288, 436] on input "Email" at bounding box center [369, 436] width 317 height 26
paste input "reneewim@live.com"
type input "reneewim@live.com"
click at [276, 383] on input "ESTERINE" at bounding box center [369, 380] width 317 height 26
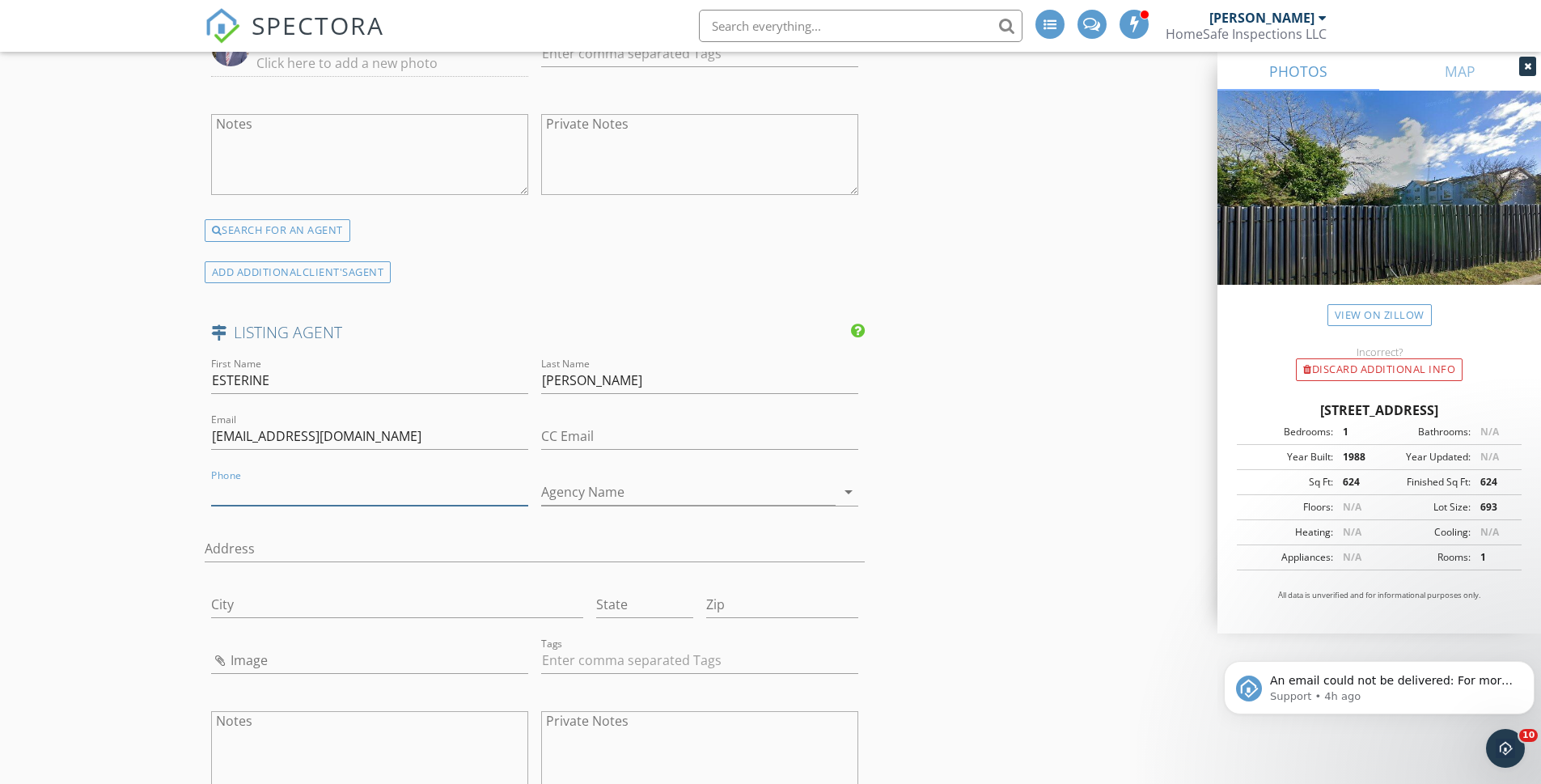
click at [264, 493] on input "Phone" at bounding box center [369, 492] width 317 height 26
type input "908-307-1843"
click at [576, 493] on input "Agency Name" at bounding box center [688, 492] width 295 height 26
type input "Bmoore Realty"
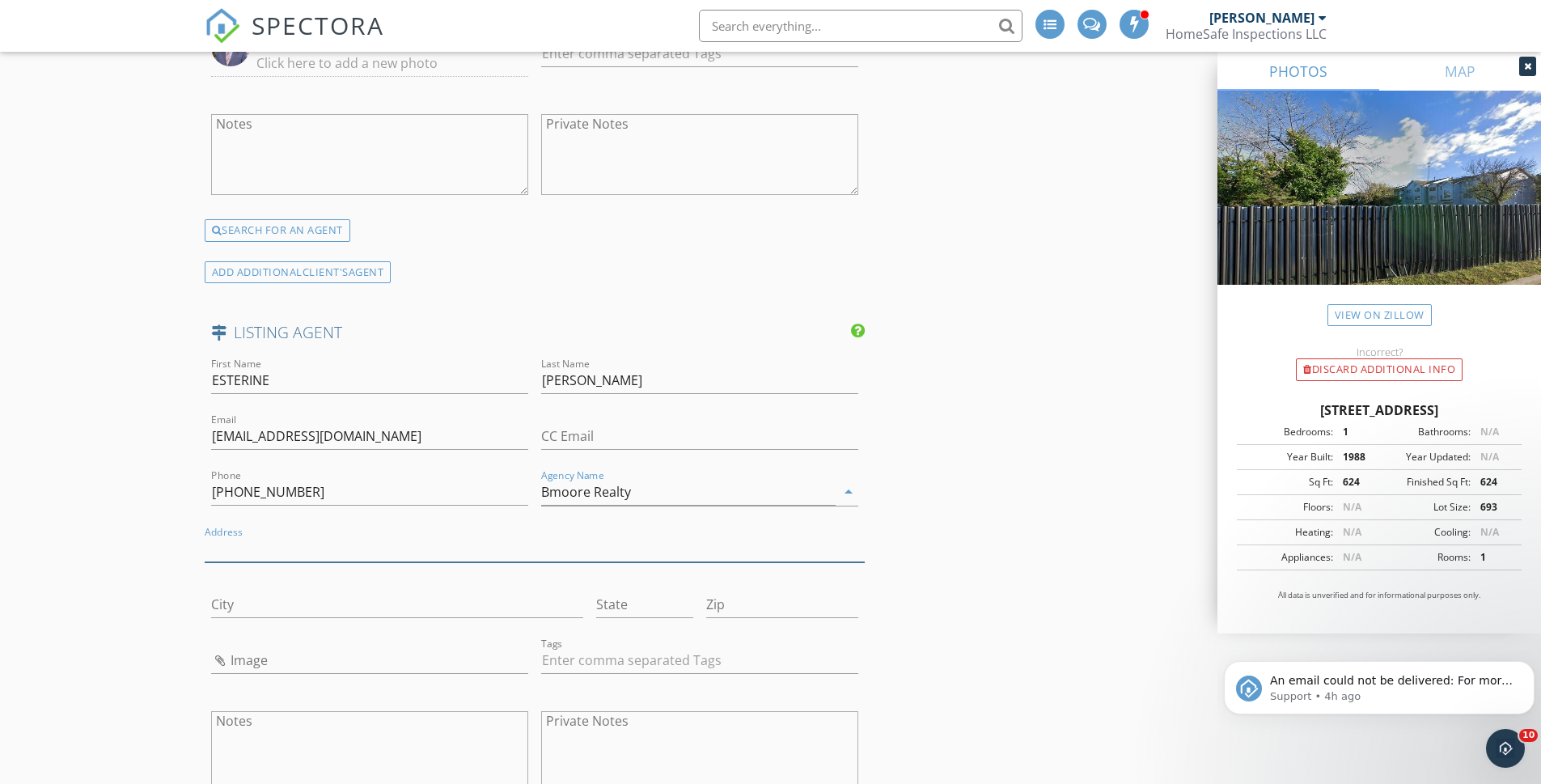
click at [232, 548] on input "Address" at bounding box center [535, 549] width 661 height 26
type input "2204 Morris Ave"
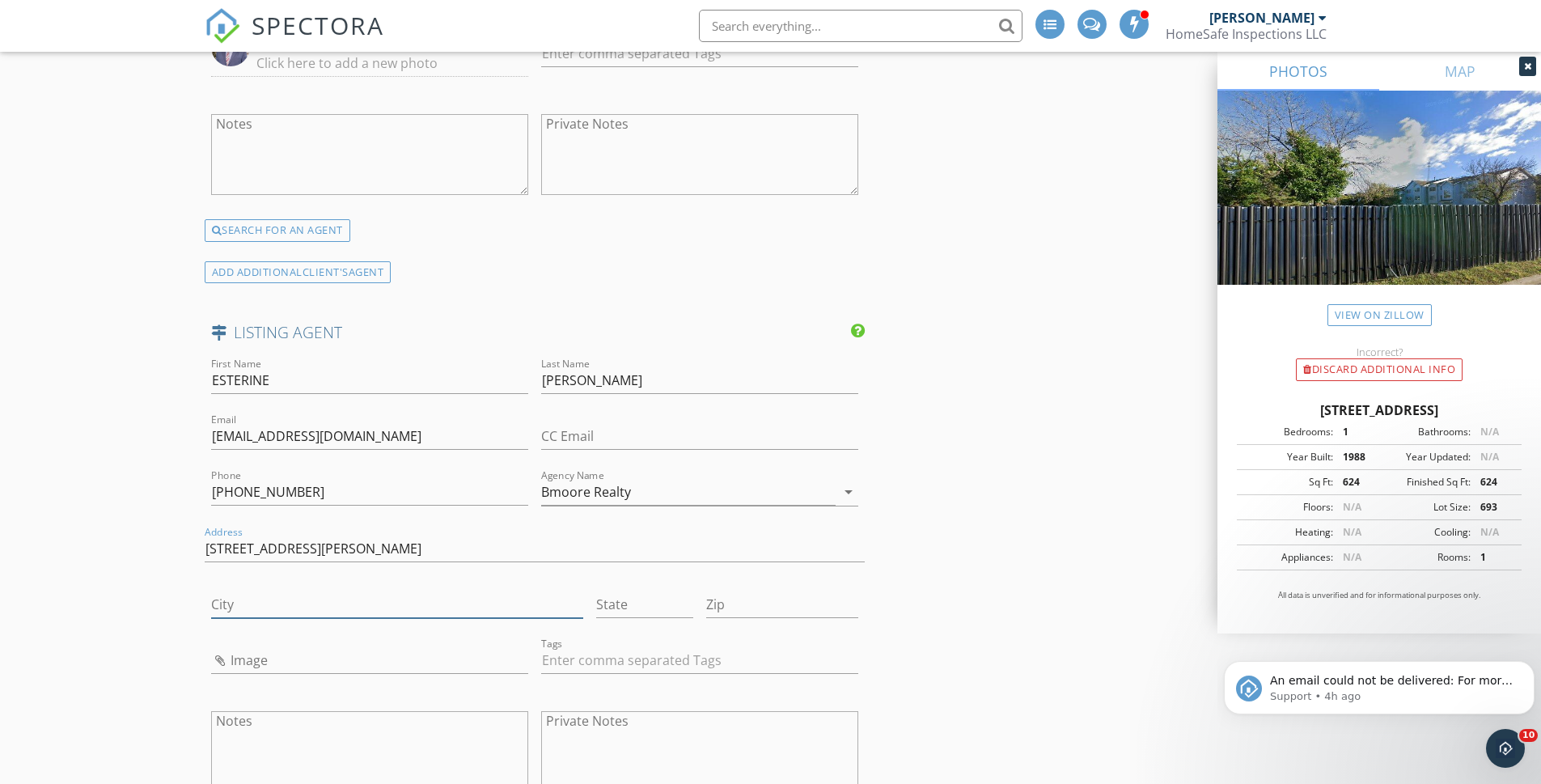
click at [234, 604] on input "City" at bounding box center [397, 604] width 372 height 26
click at [257, 604] on input "City" at bounding box center [397, 604] width 372 height 26
click at [234, 496] on input "908-307-1843" at bounding box center [369, 492] width 317 height 26
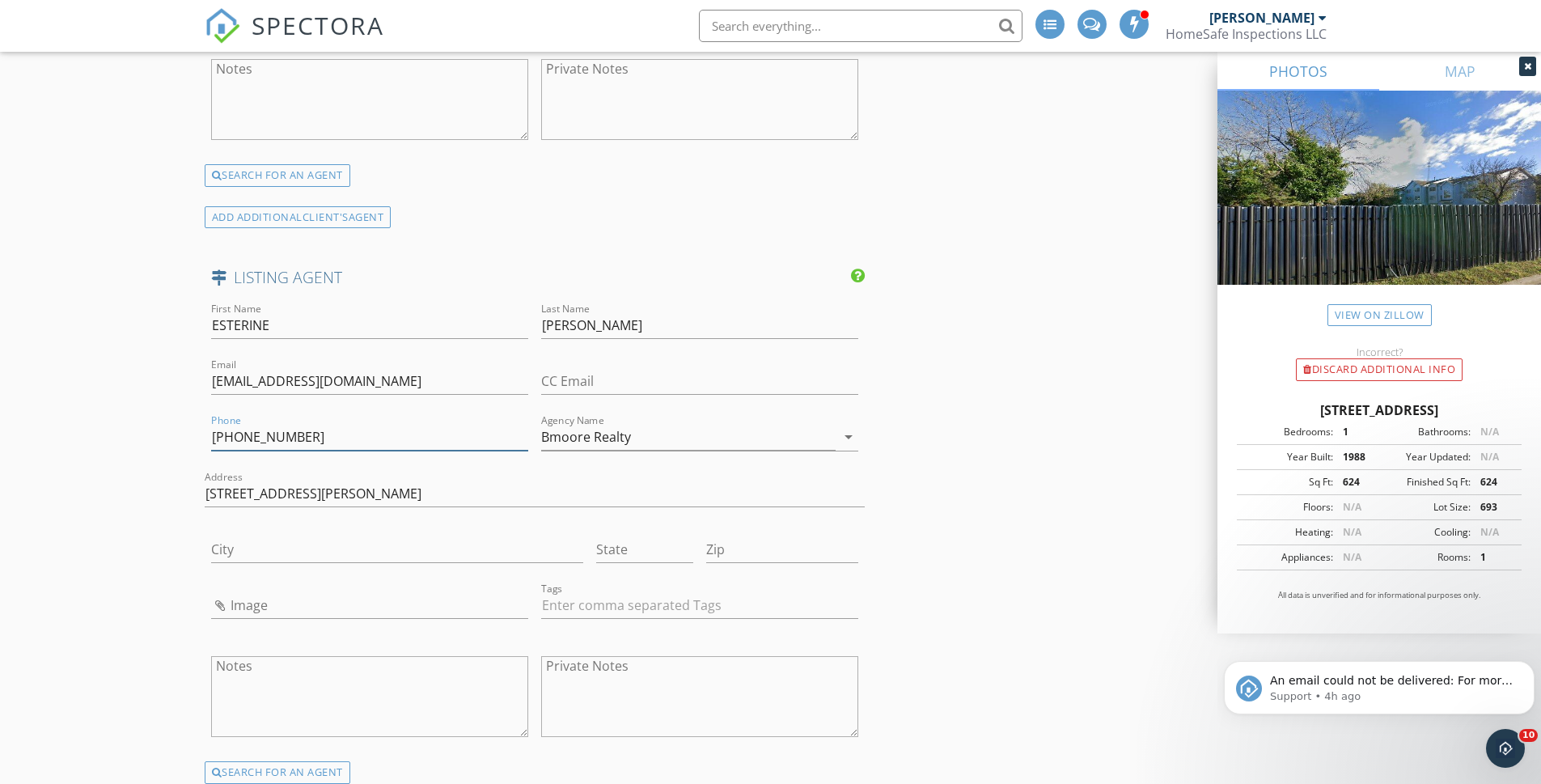
scroll to position [2556, 0]
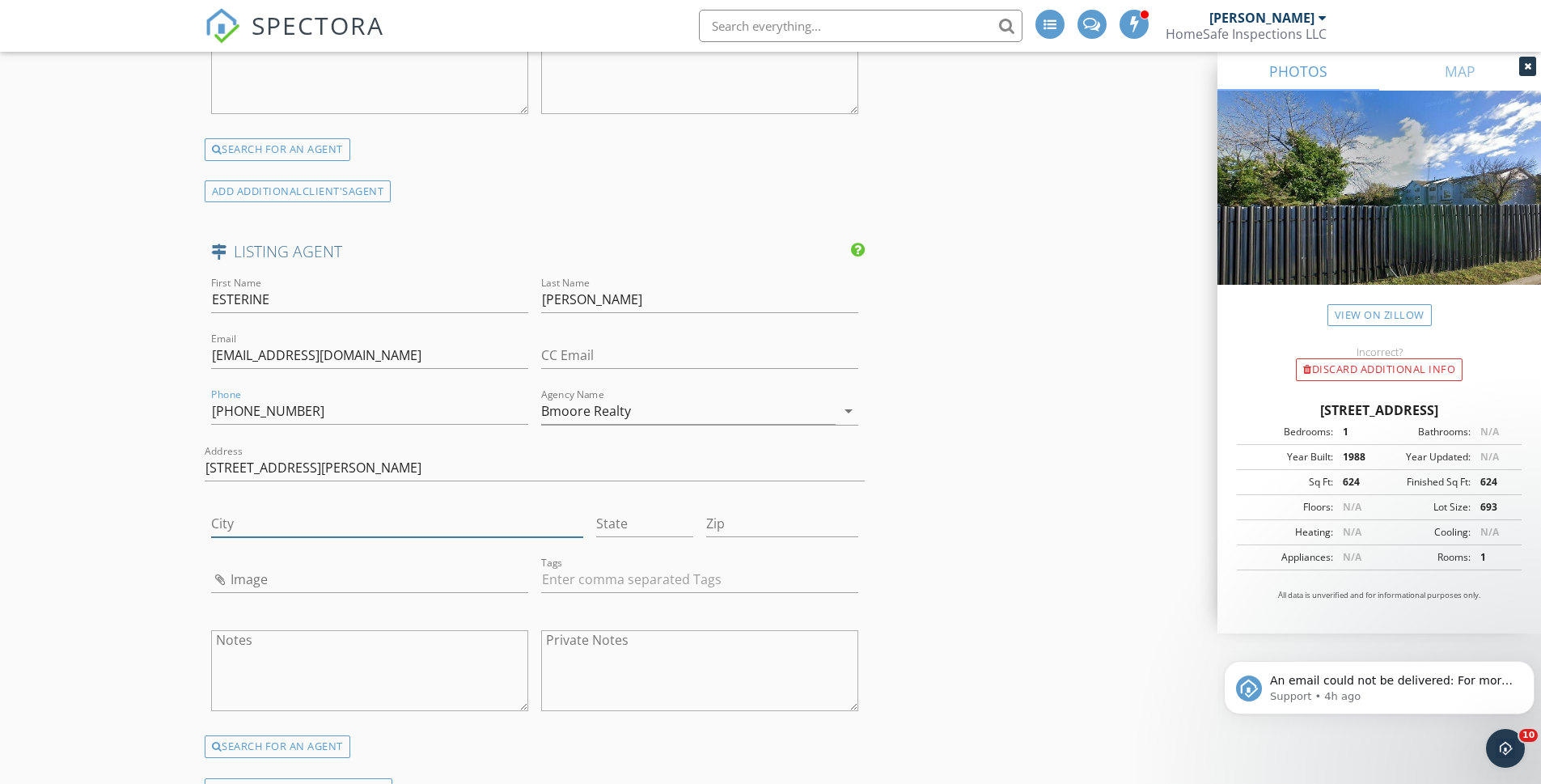
click at [259, 528] on input "City" at bounding box center [397, 523] width 372 height 26
type input "Union"
type input "NJ"
type input "07083"
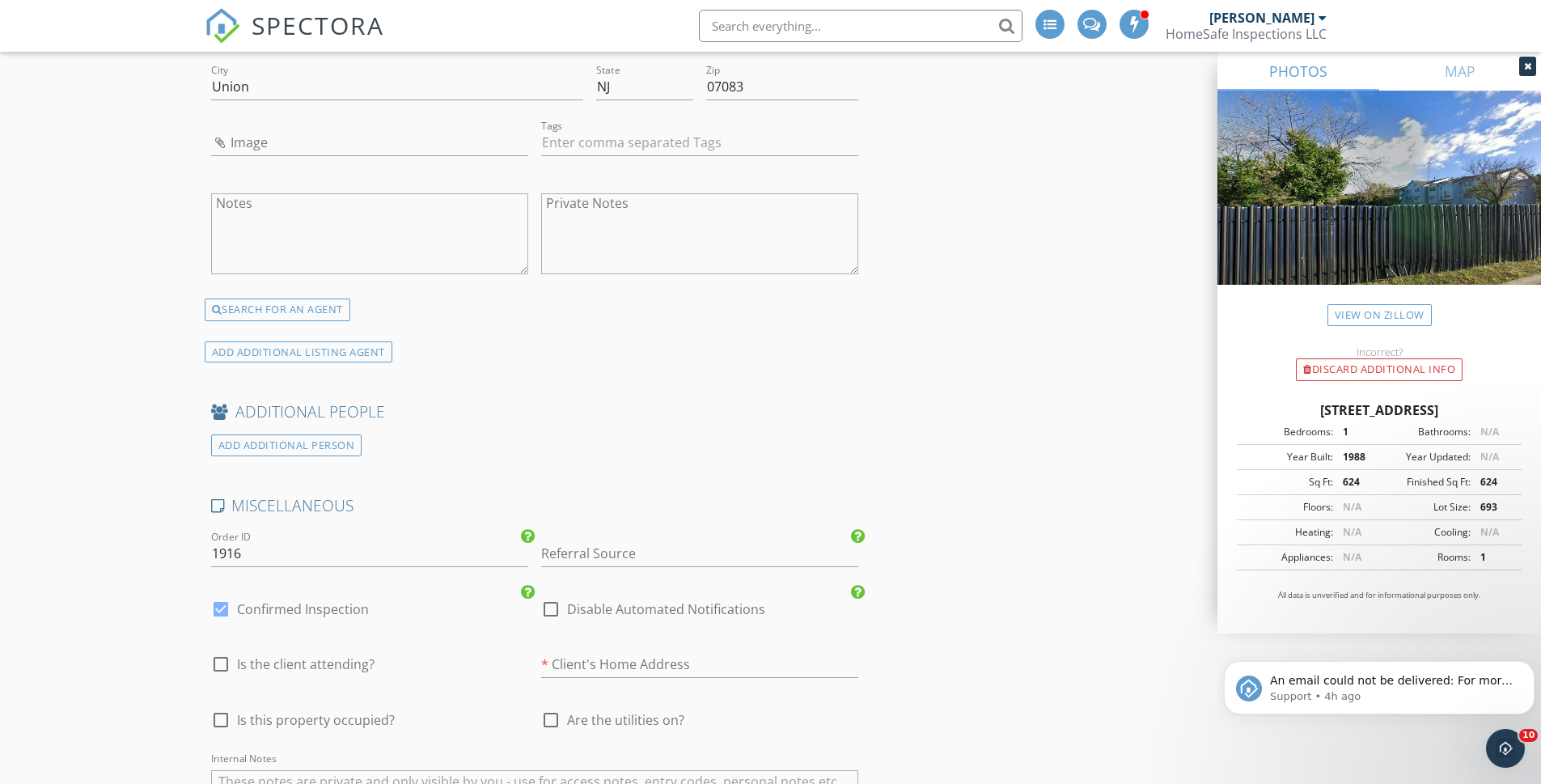
scroll to position [3470, 0]
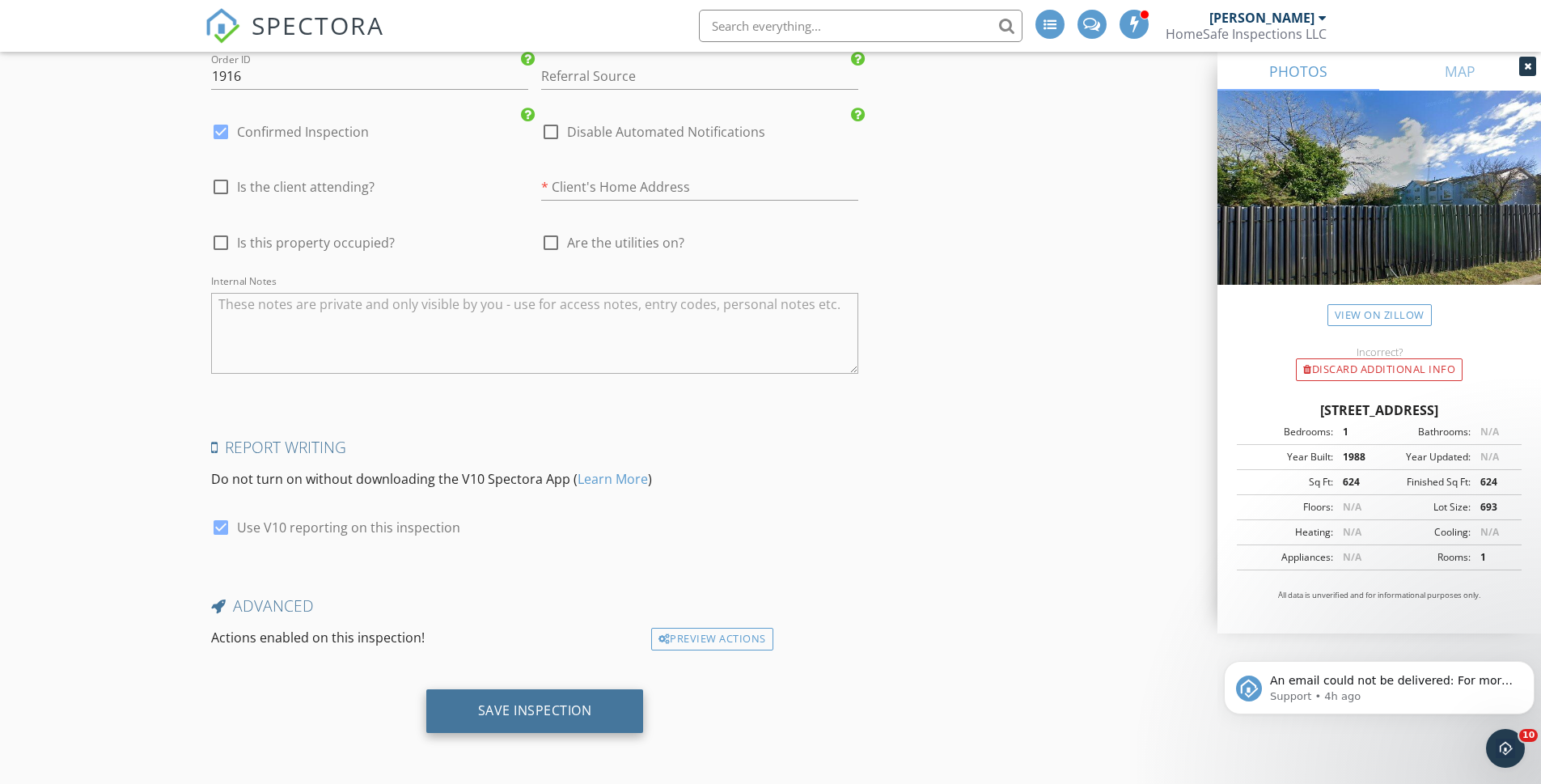
click at [520, 711] on div "Save Inspection" at bounding box center [535, 710] width 114 height 16
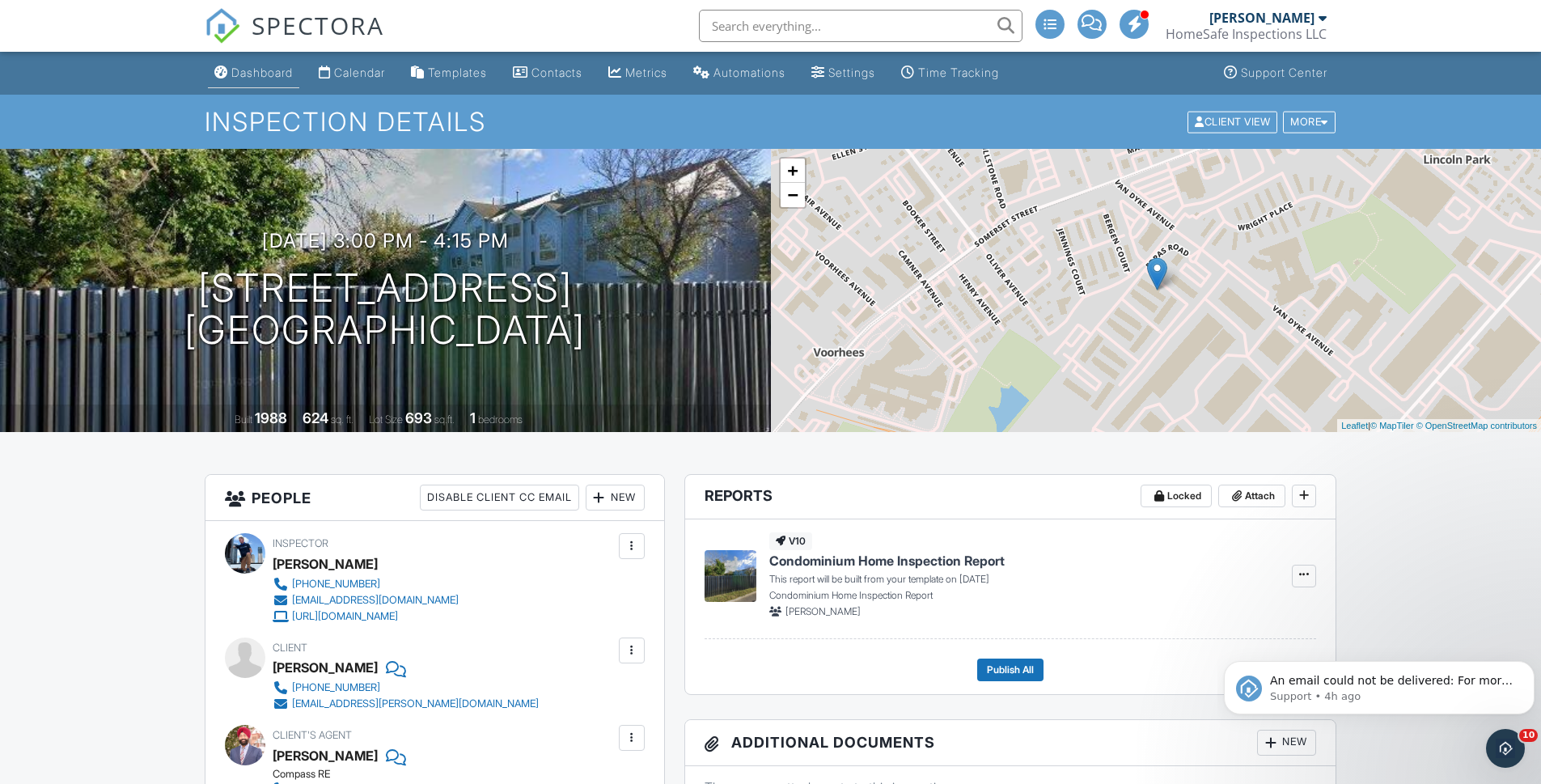
click at [272, 77] on div "Dashboard" at bounding box center [261, 72] width 61 height 14
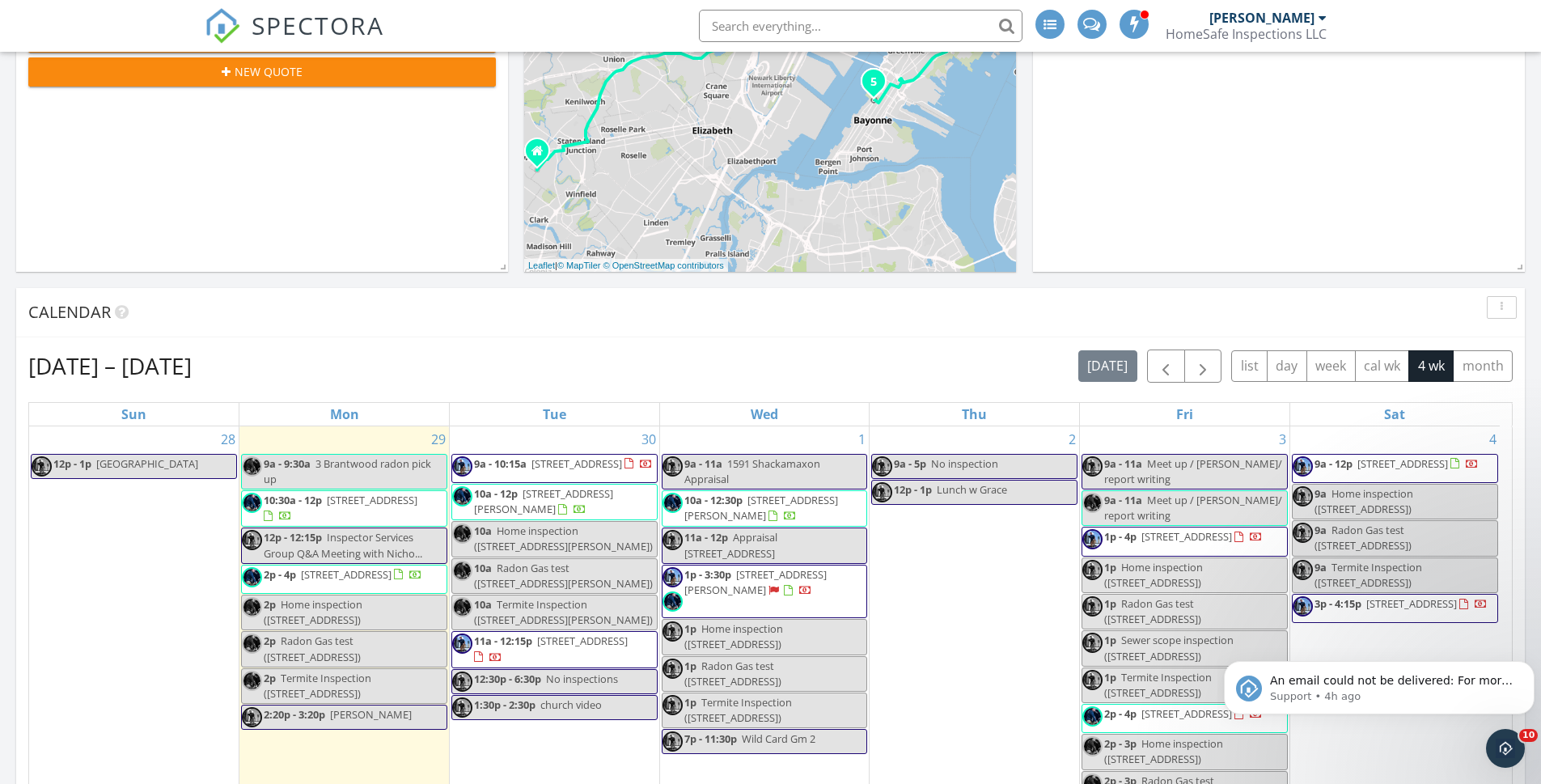
scroll to position [339, 0]
